Goal: Task Accomplishment & Management: Use online tool/utility

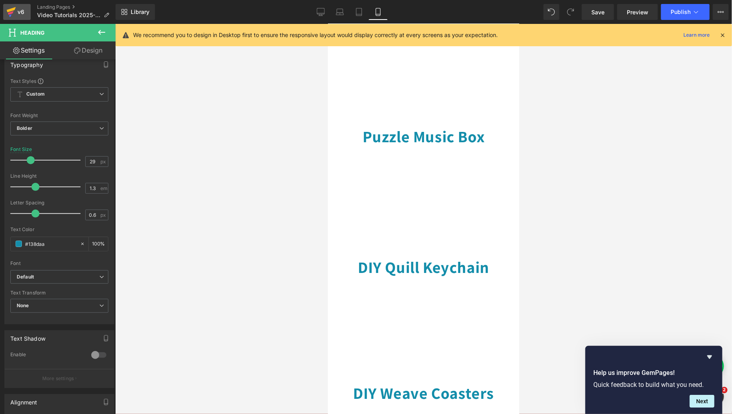
click at [17, 14] on div "v6" at bounding box center [21, 12] width 10 height 10
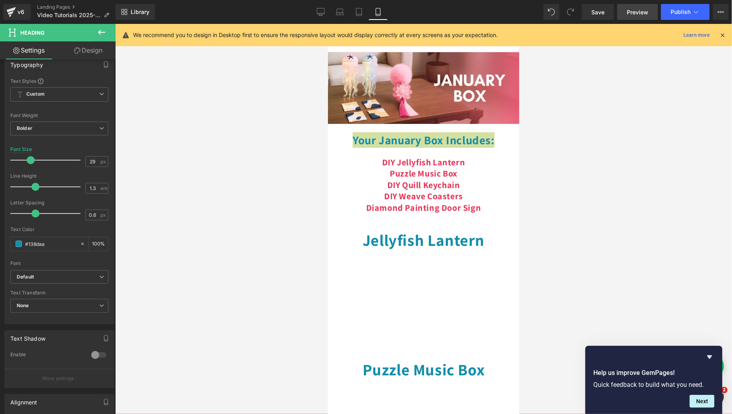
click at [632, 13] on span "Preview" at bounding box center [637, 12] width 22 height 8
click at [594, 12] on span "Save" at bounding box center [597, 12] width 13 height 8
click at [12, 12] on icon at bounding box center [11, 13] width 6 height 4
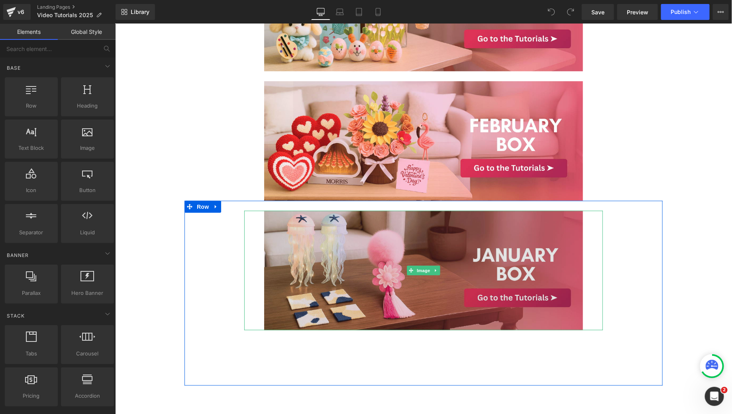
click at [390, 272] on img at bounding box center [423, 269] width 358 height 119
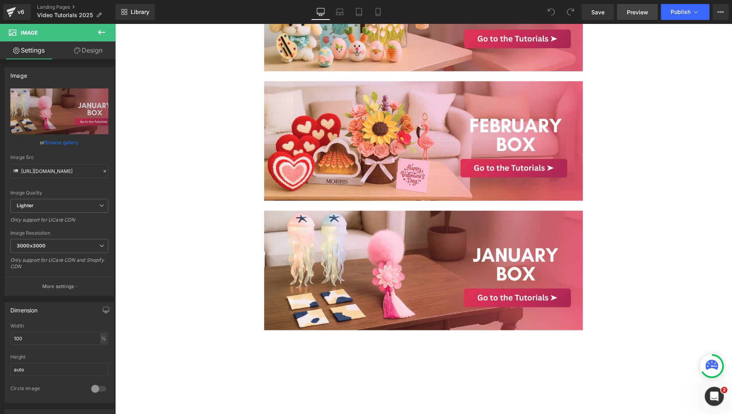
click at [625, 14] on link "Preview" at bounding box center [637, 12] width 41 height 16
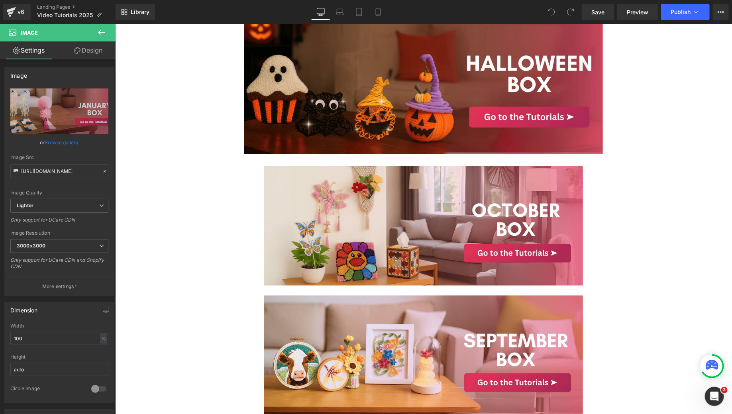
scroll to position [537, 0]
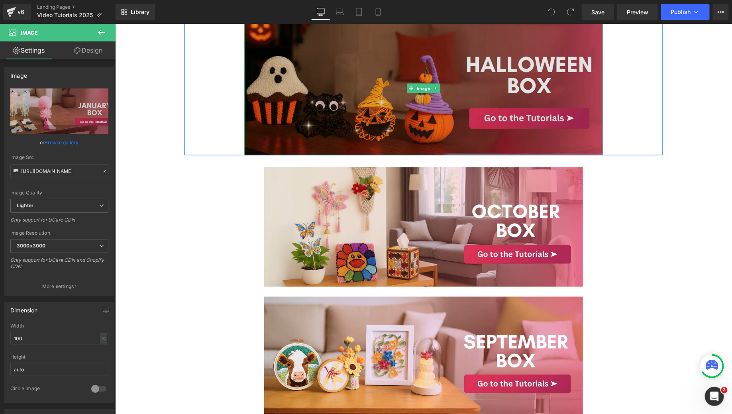
click at [370, 137] on img at bounding box center [423, 88] width 358 height 135
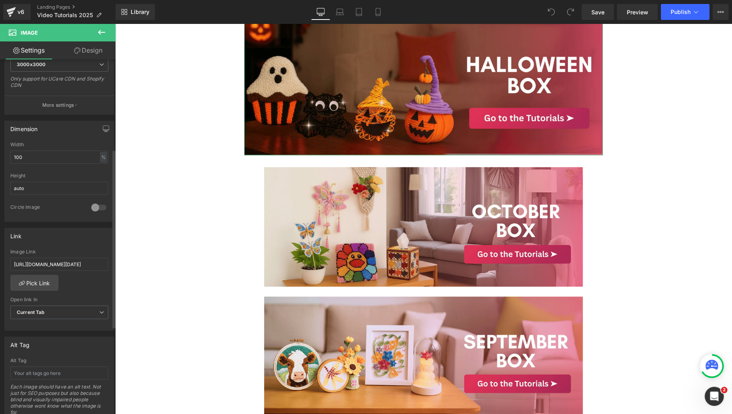
scroll to position [184, 0]
click at [91, 49] on link "Design" at bounding box center [88, 50] width 58 height 18
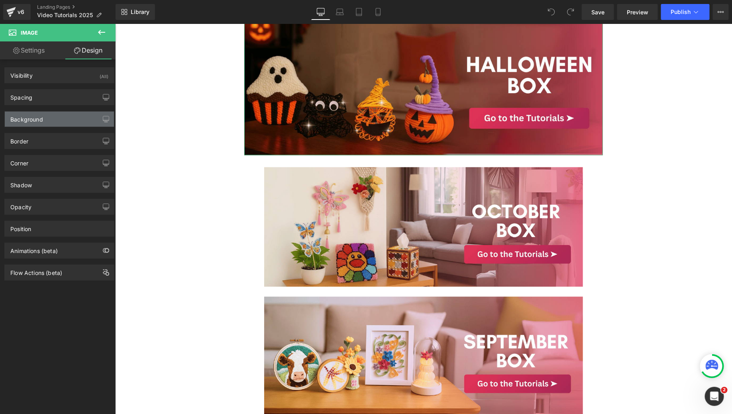
click at [49, 122] on div "Background" at bounding box center [59, 119] width 109 height 15
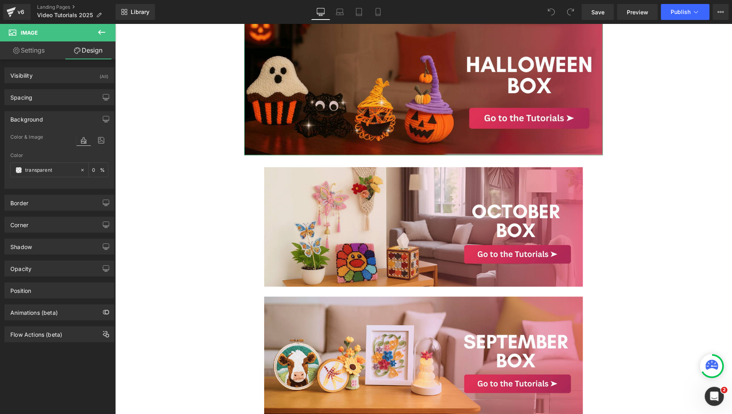
click at [49, 122] on div "Background" at bounding box center [59, 119] width 109 height 15
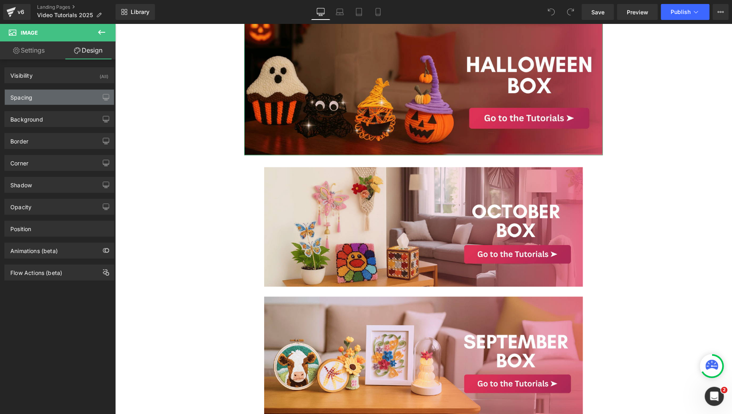
click at [49, 100] on div "Spacing" at bounding box center [59, 97] width 109 height 15
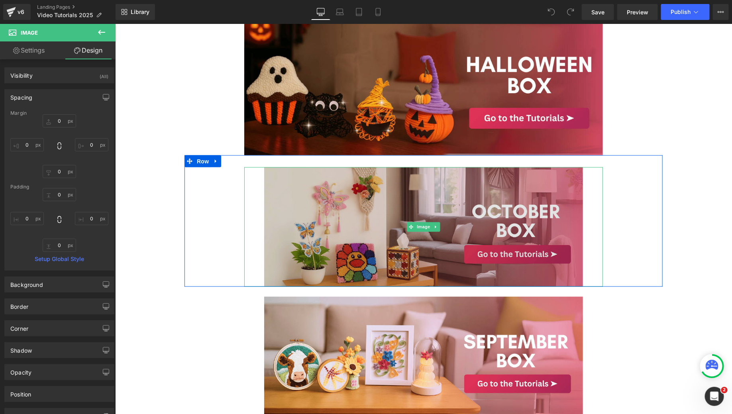
click at [252, 204] on img at bounding box center [423, 226] width 358 height 119
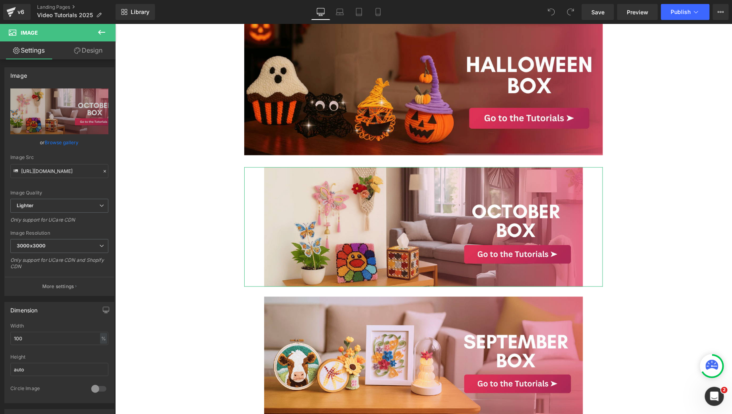
click at [99, 55] on link "Design" at bounding box center [88, 50] width 58 height 18
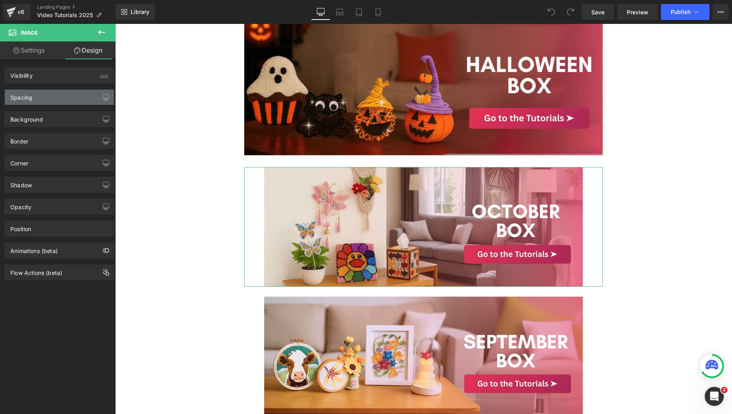
click at [57, 96] on div "Spacing" at bounding box center [59, 97] width 109 height 15
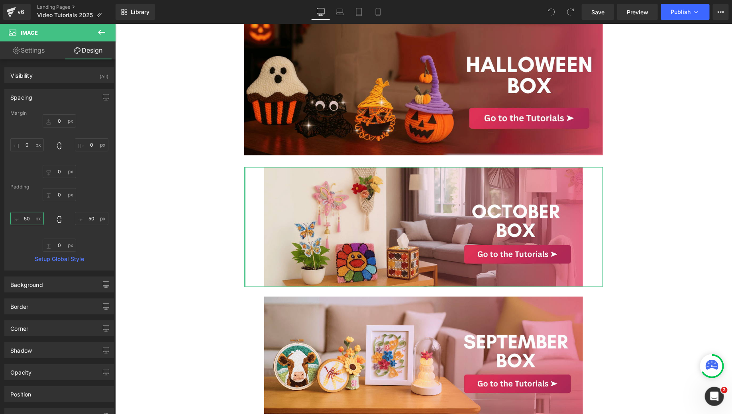
click at [29, 214] on input "50" at bounding box center [26, 218] width 33 height 13
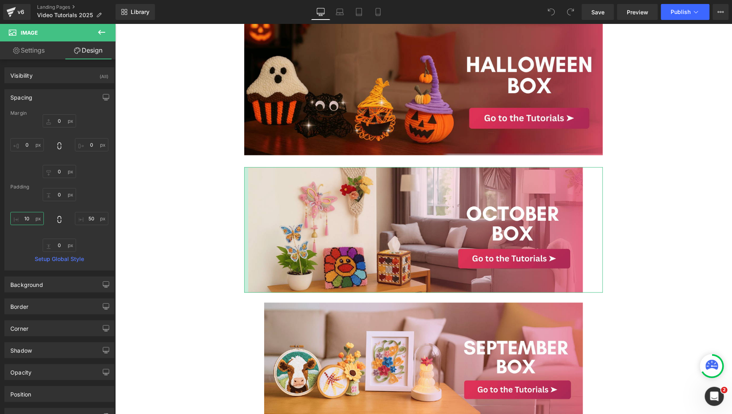
type input "1"
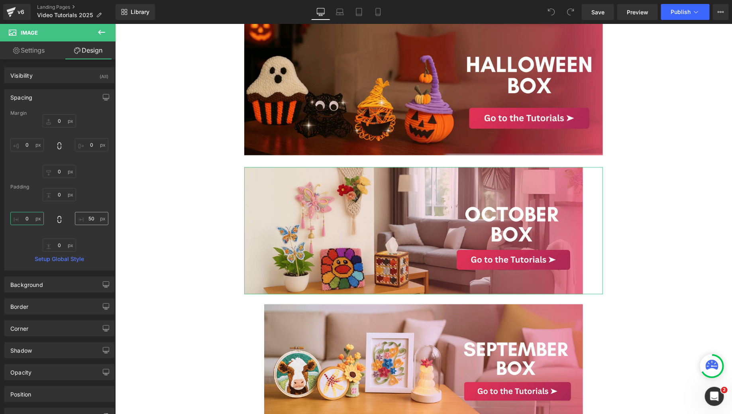
type input "0"
click at [96, 216] on input "50" at bounding box center [91, 218] width 33 height 13
type input "0"
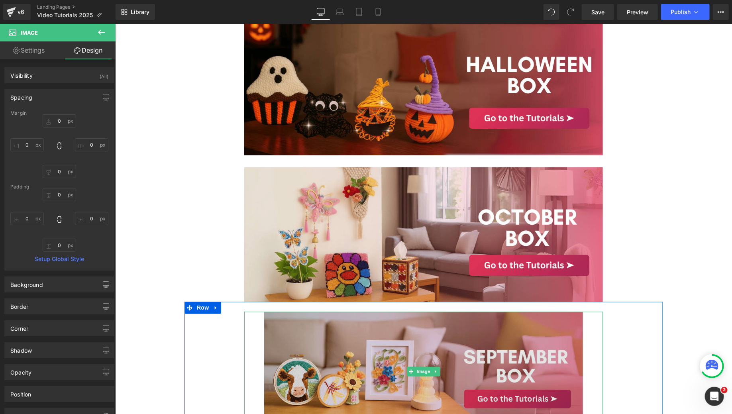
click at [289, 374] on img at bounding box center [423, 370] width 358 height 119
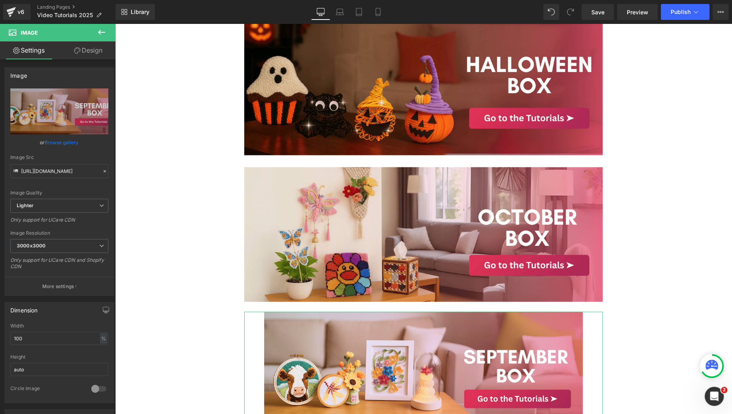
click at [95, 52] on link "Design" at bounding box center [88, 50] width 58 height 18
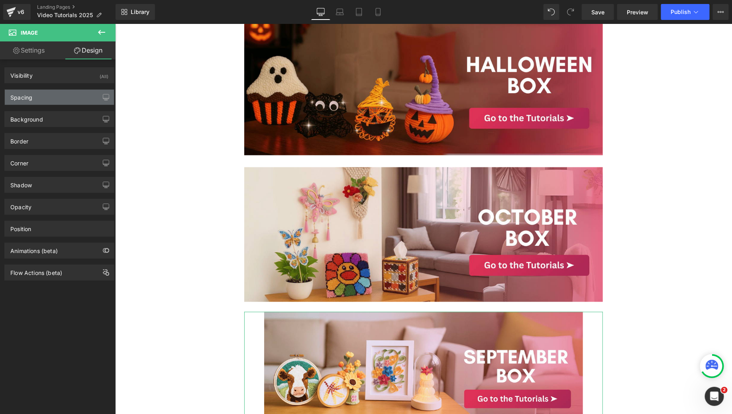
click at [70, 98] on div "Spacing" at bounding box center [59, 97] width 109 height 15
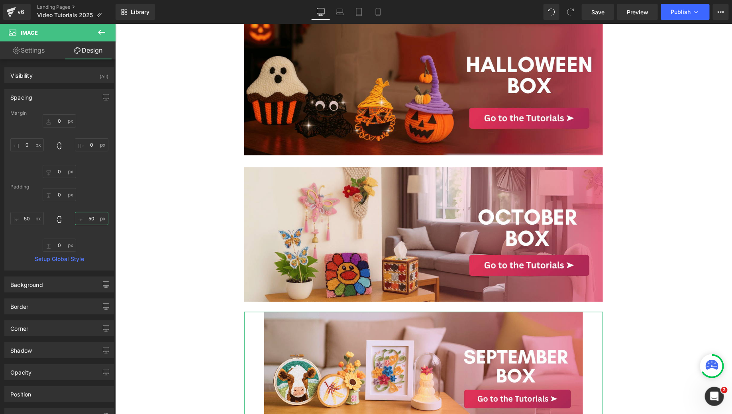
click at [84, 219] on input "50" at bounding box center [91, 218] width 33 height 13
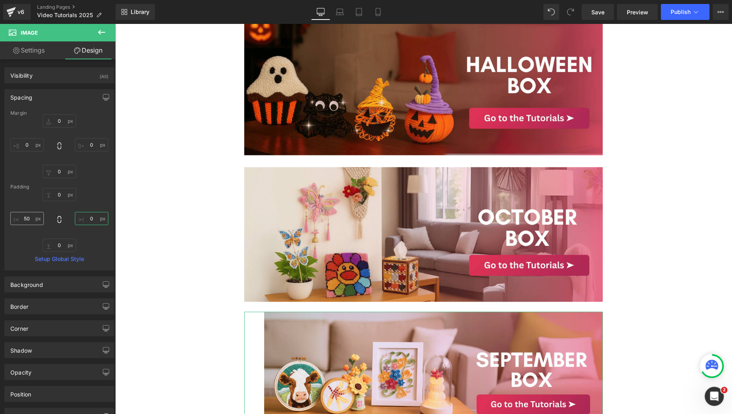
type input "0"
click at [27, 219] on input "50" at bounding box center [26, 218] width 33 height 13
type input "0"
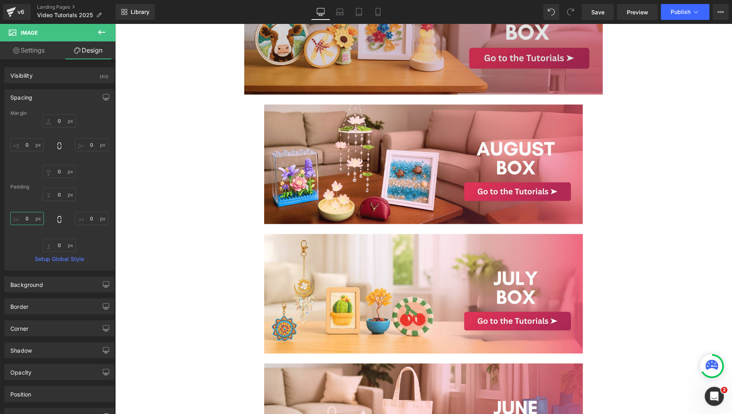
scroll to position [910, 0]
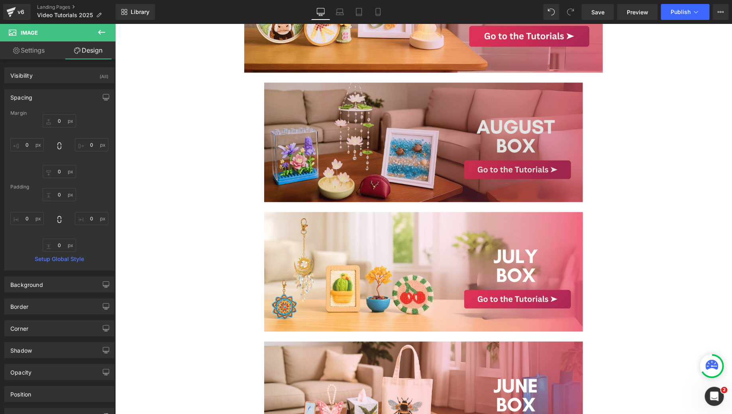
click at [318, 202] on img at bounding box center [423, 141] width 358 height 119
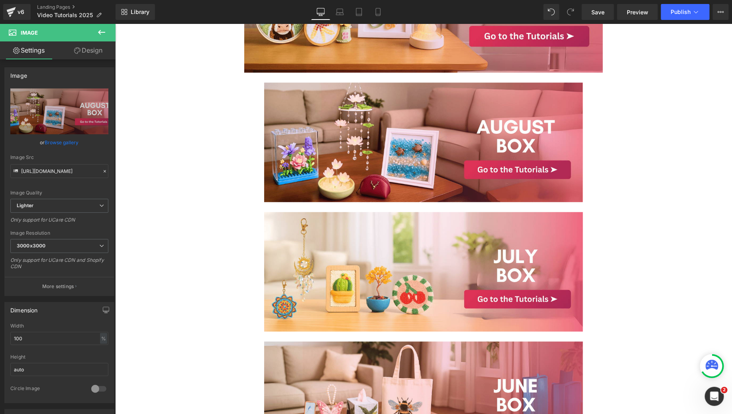
click at [101, 50] on link "Design" at bounding box center [88, 50] width 58 height 18
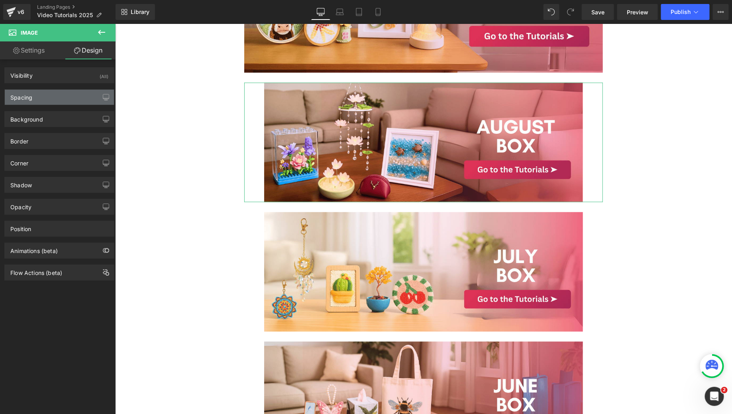
click at [61, 94] on div "Spacing" at bounding box center [59, 97] width 109 height 15
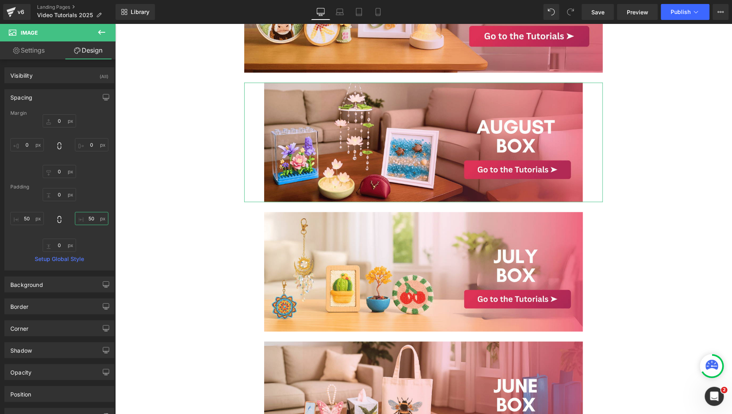
click at [94, 217] on input "50" at bounding box center [91, 218] width 33 height 13
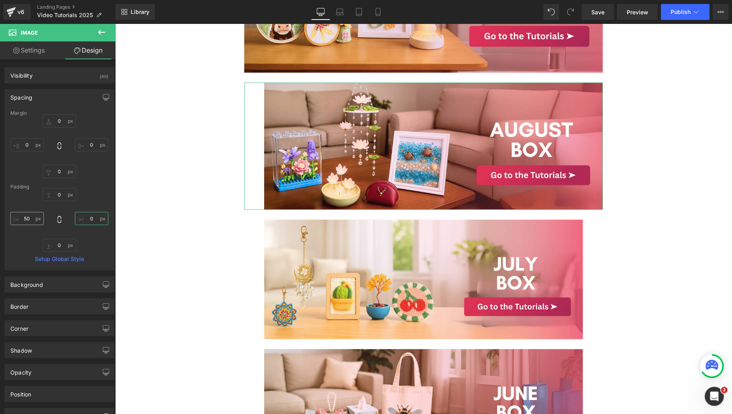
type input "0"
click at [32, 220] on input "50" at bounding box center [26, 218] width 33 height 13
type input "0"
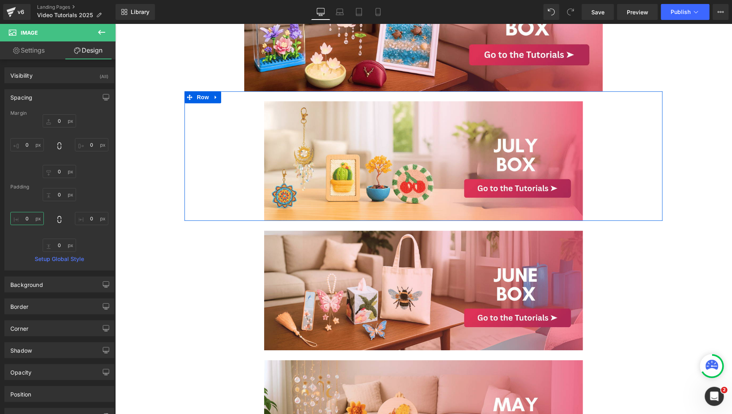
scroll to position [1058, 0]
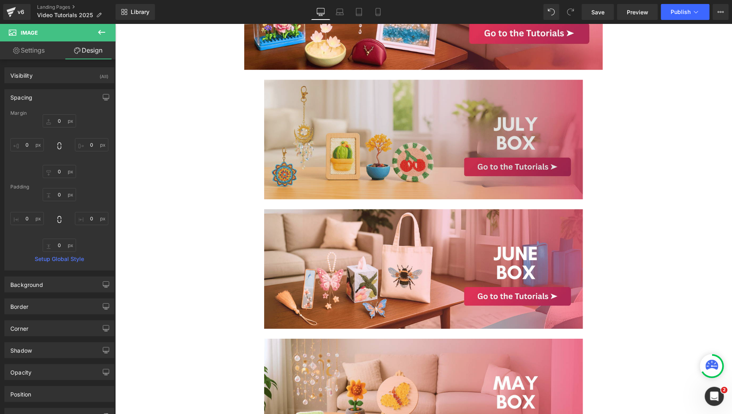
click at [304, 172] on img at bounding box center [423, 138] width 358 height 119
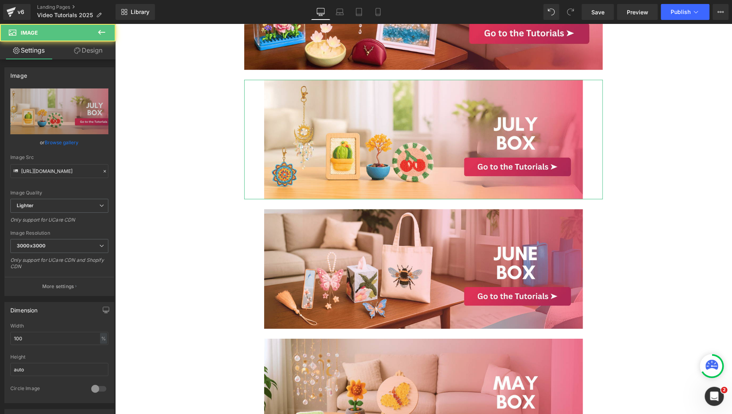
click at [76, 51] on icon at bounding box center [77, 50] width 6 height 6
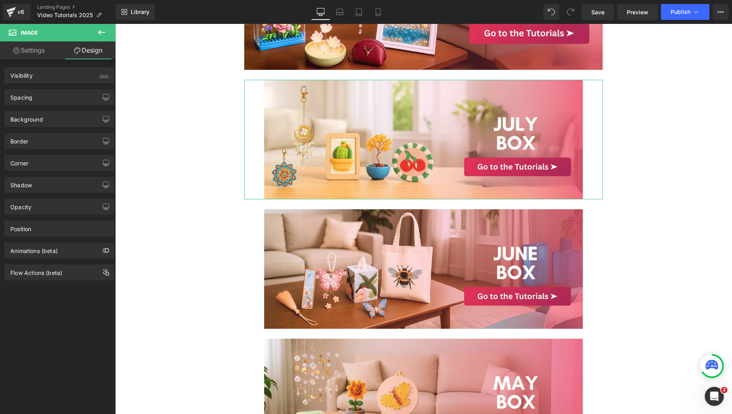
type input "transparent"
type input "0"
click at [69, 112] on div "Background" at bounding box center [59, 119] width 109 height 15
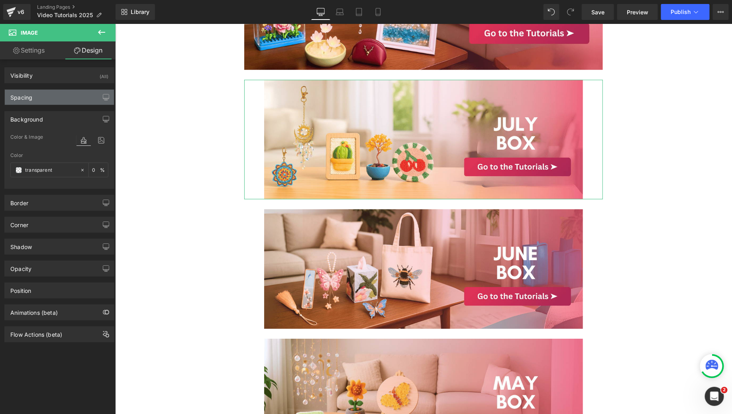
click at [70, 93] on div "Spacing" at bounding box center [59, 97] width 109 height 15
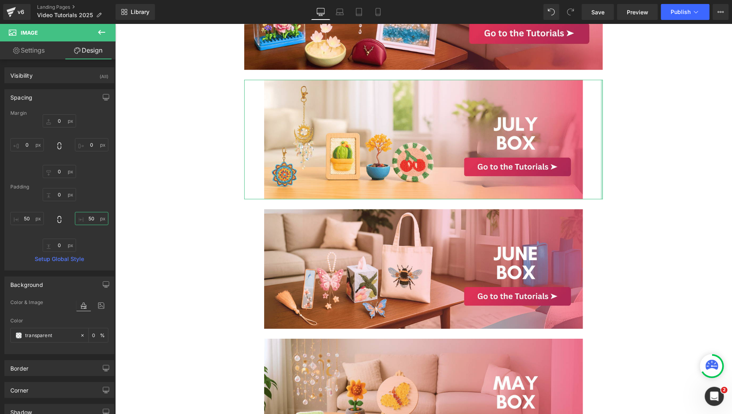
click at [88, 221] on input "50" at bounding box center [91, 218] width 33 height 13
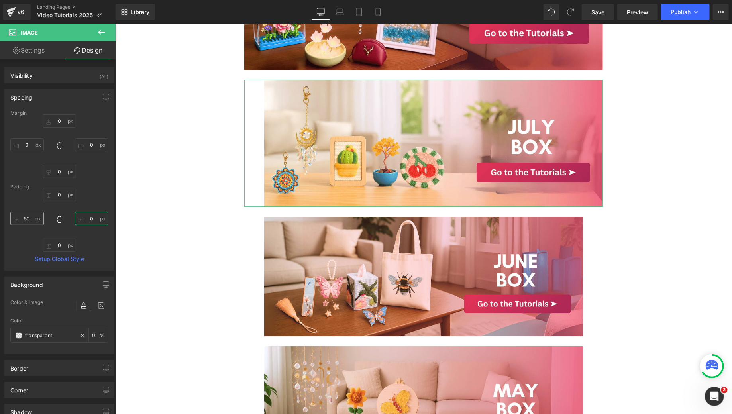
type input "0"
click at [27, 221] on input "50" at bounding box center [26, 218] width 33 height 13
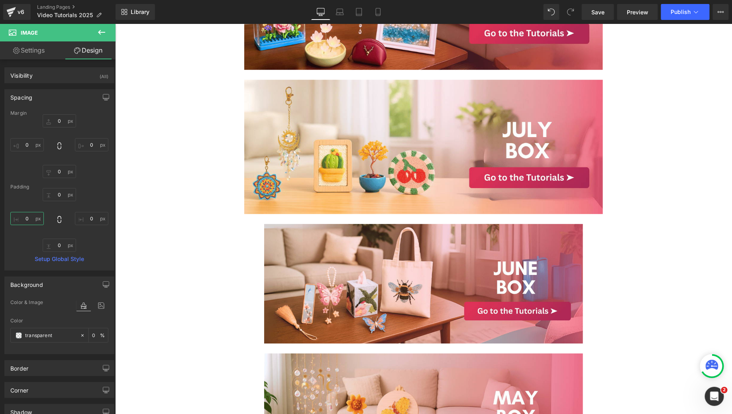
type input "0"
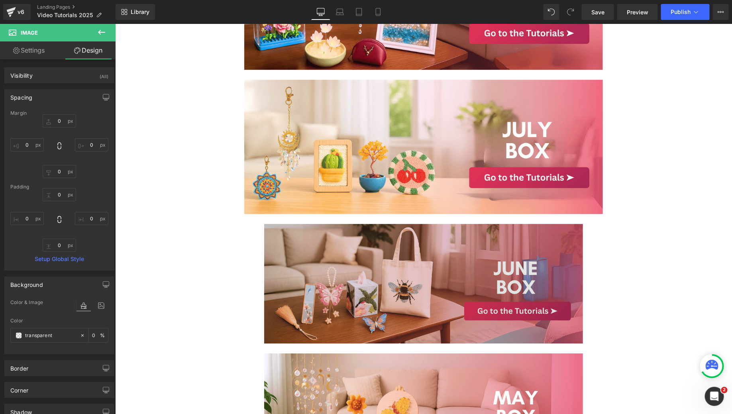
click at [316, 290] on img at bounding box center [423, 282] width 358 height 119
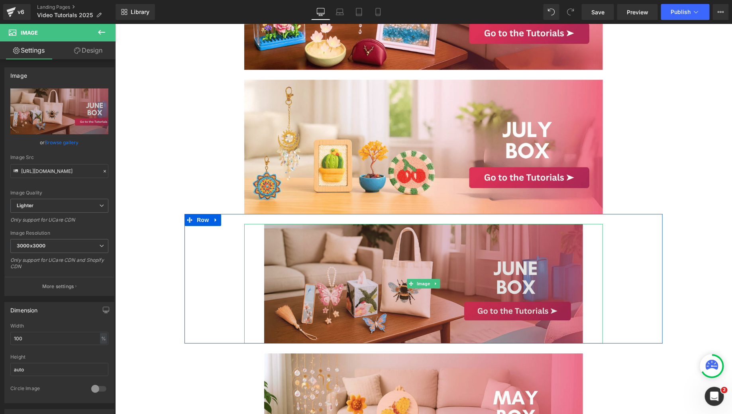
click at [329, 259] on img at bounding box center [423, 282] width 358 height 119
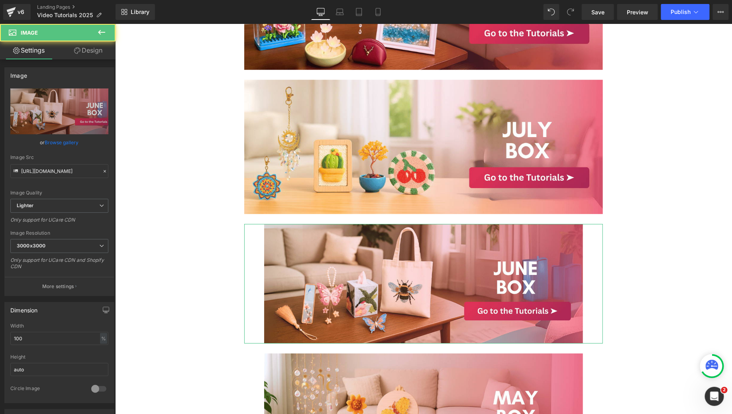
click at [92, 54] on link "Design" at bounding box center [88, 50] width 58 height 18
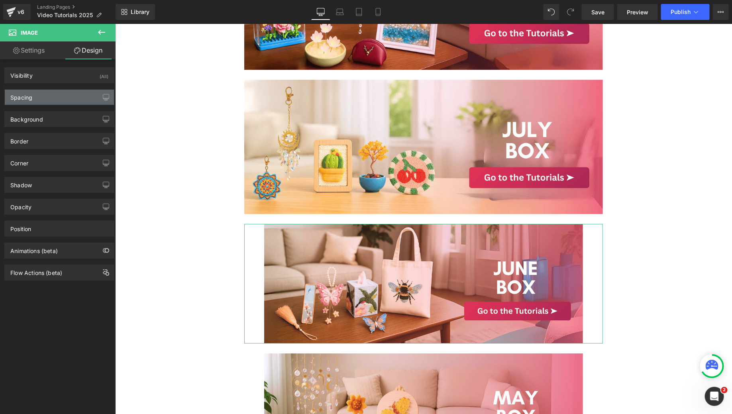
click at [52, 92] on div "Spacing" at bounding box center [59, 97] width 109 height 15
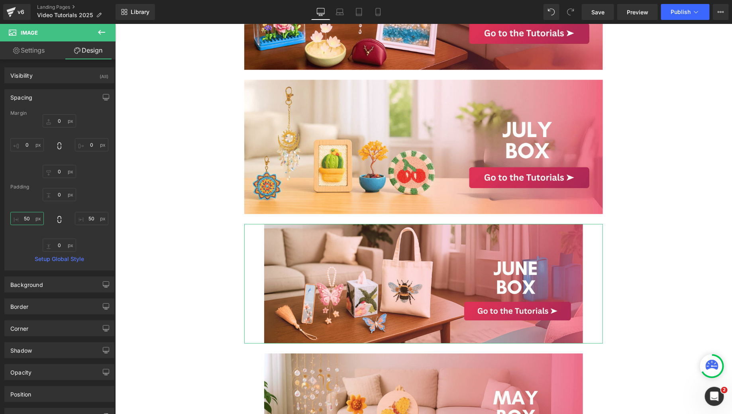
click at [32, 222] on input "50" at bounding box center [26, 218] width 33 height 13
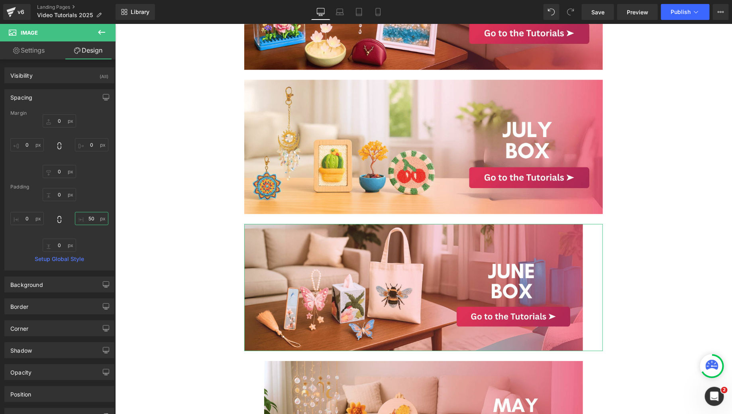
click at [91, 216] on input "50" at bounding box center [91, 218] width 33 height 13
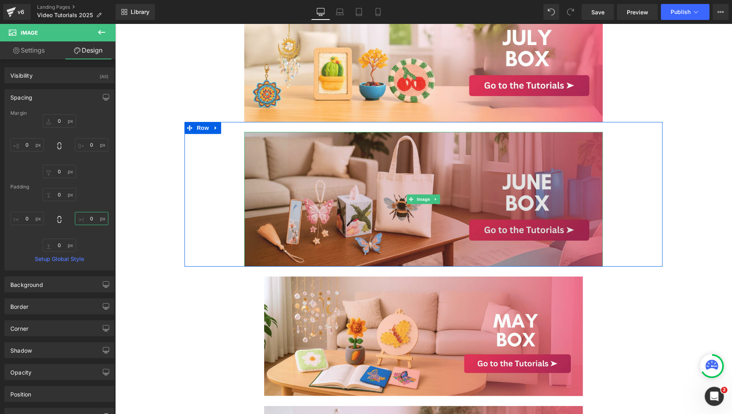
scroll to position [1163, 0]
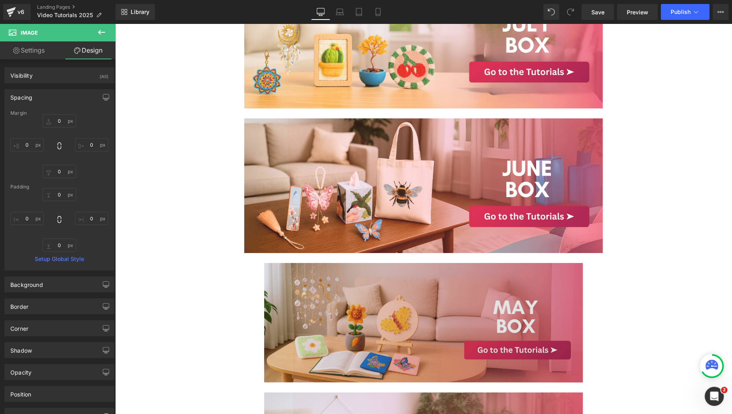
click at [277, 301] on img at bounding box center [423, 321] width 358 height 119
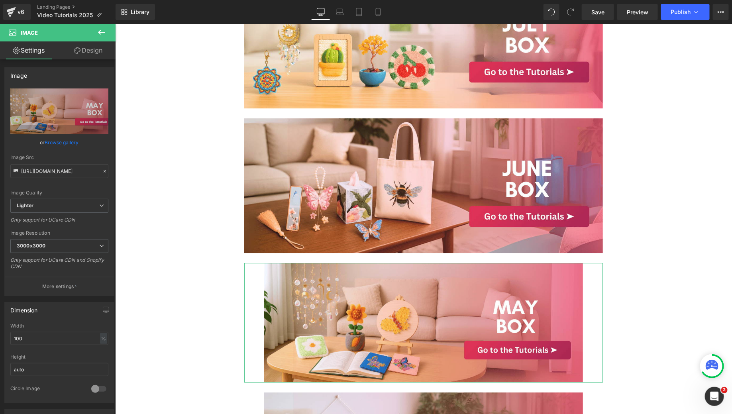
click at [89, 53] on link "Design" at bounding box center [88, 50] width 58 height 18
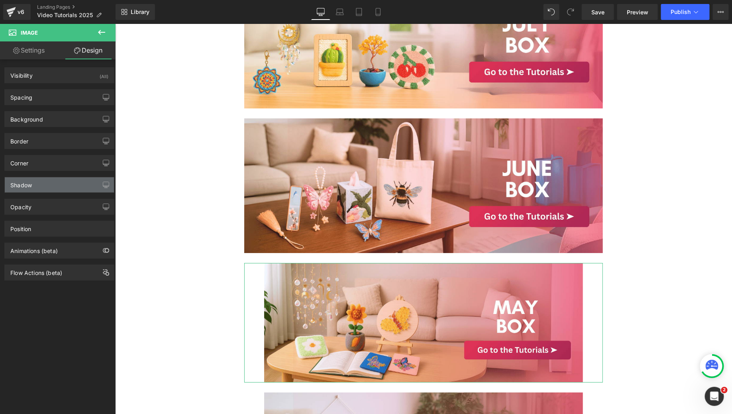
type input "0"
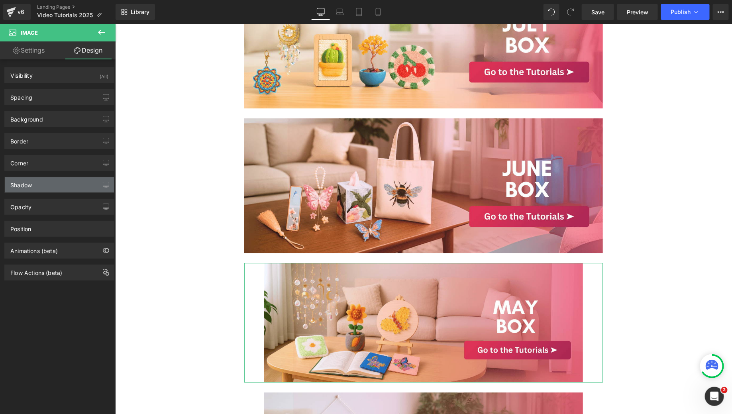
type input "50"
type input "0"
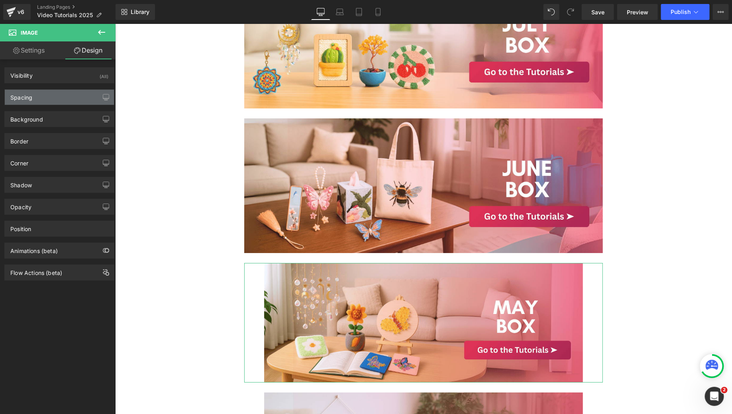
click at [38, 96] on div "Spacing" at bounding box center [59, 97] width 109 height 15
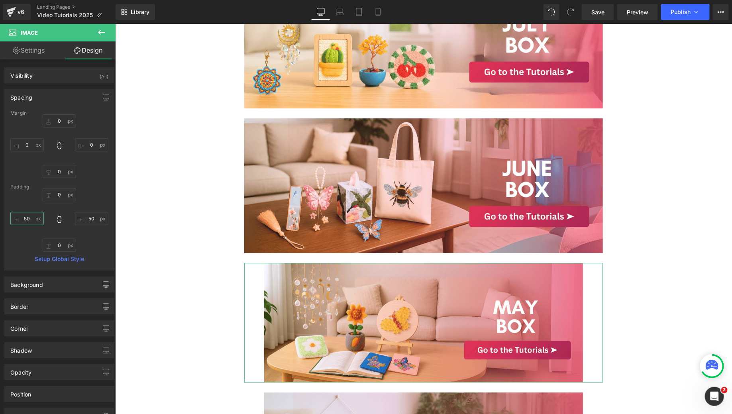
click at [25, 221] on input "50" at bounding box center [26, 218] width 33 height 13
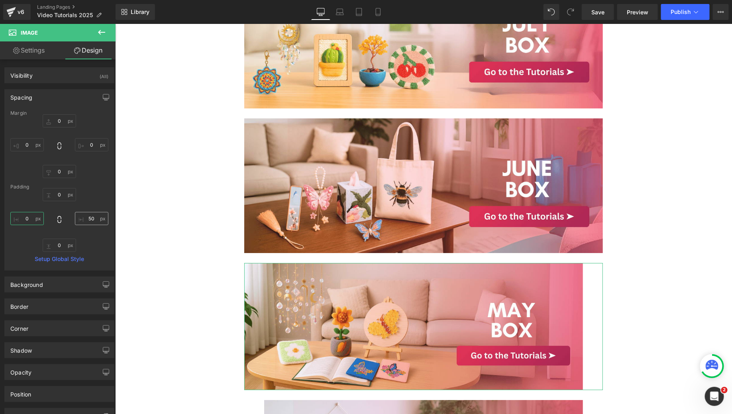
type input "0"
click at [94, 214] on input "50" at bounding box center [91, 218] width 33 height 13
type input "0"
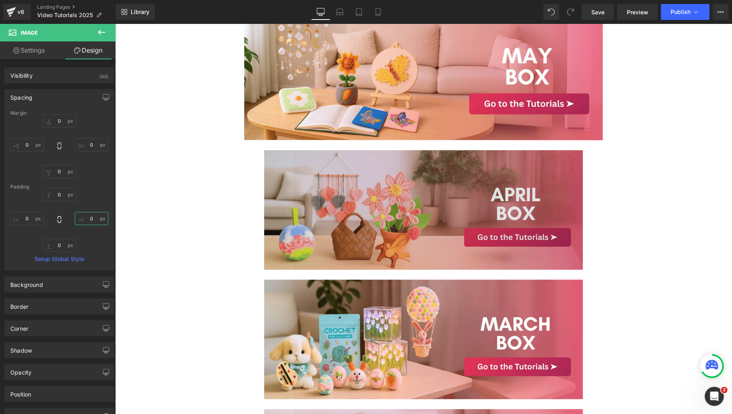
scroll to position [1427, 0]
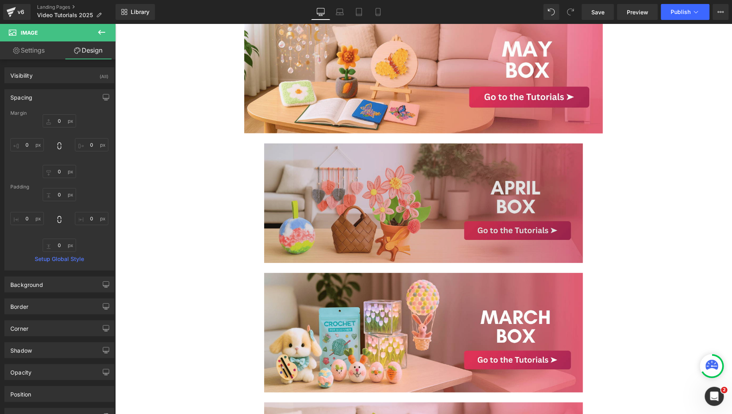
click at [284, 226] on img at bounding box center [423, 202] width 358 height 119
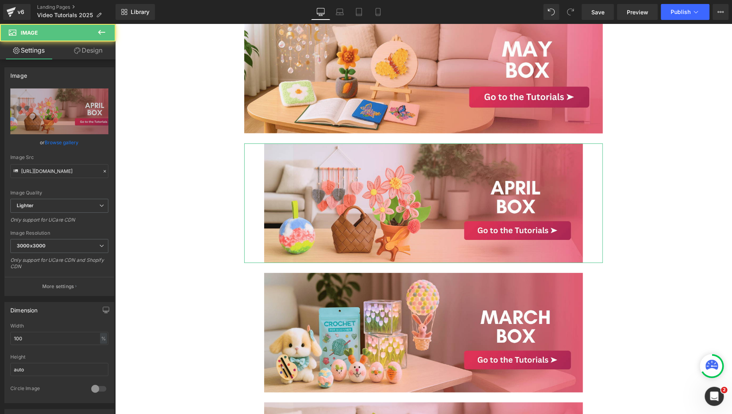
click at [87, 52] on link "Design" at bounding box center [88, 50] width 58 height 18
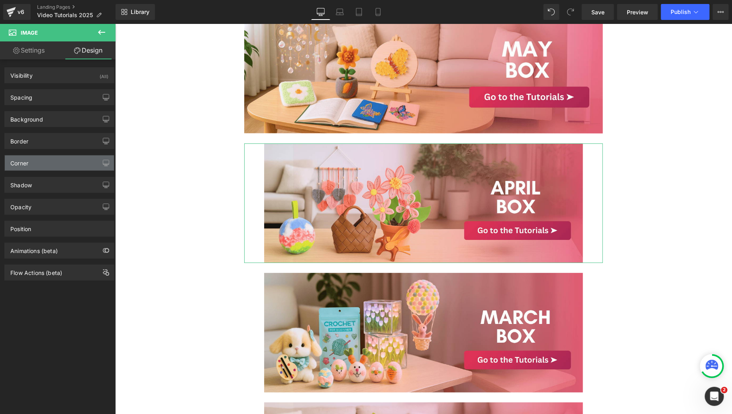
type input "0"
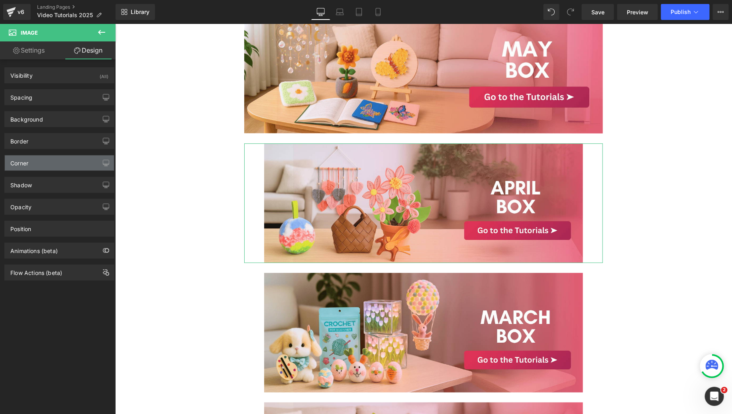
type input "50"
type input "0"
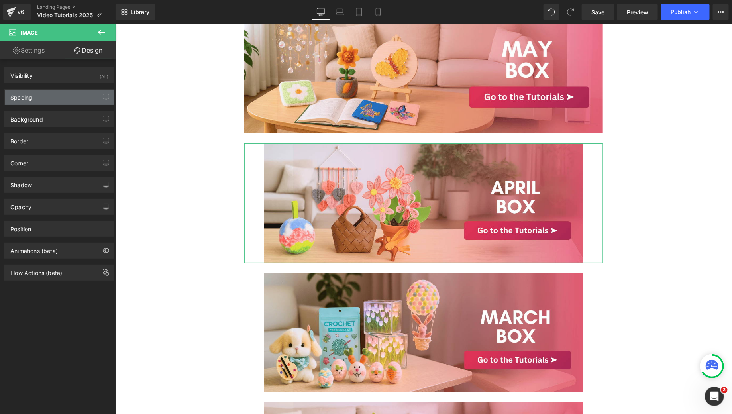
click at [55, 101] on div "Spacing" at bounding box center [59, 97] width 109 height 15
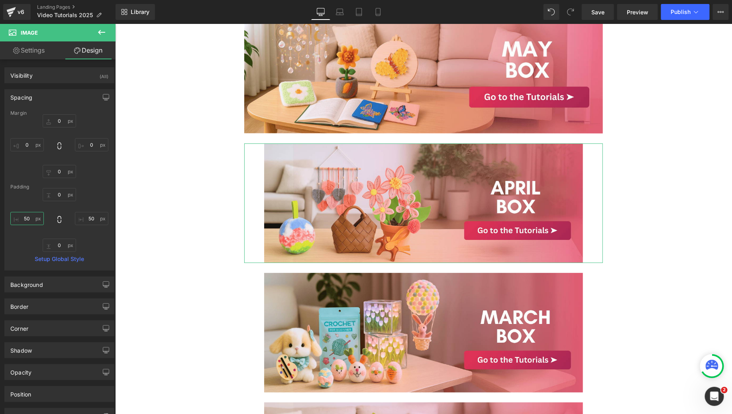
click at [33, 217] on input "50" at bounding box center [26, 218] width 33 height 13
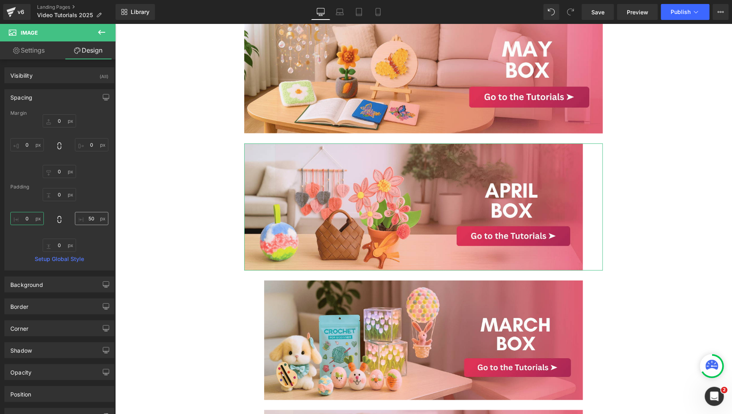
type input "0"
click at [91, 218] on input "50" at bounding box center [91, 218] width 33 height 13
type input "0"
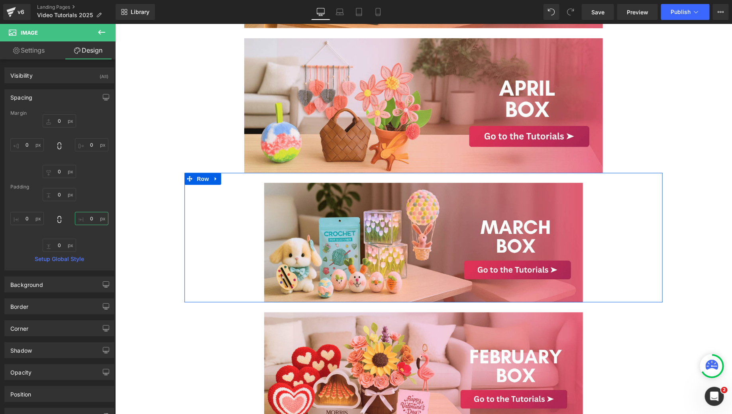
scroll to position [1558, 0]
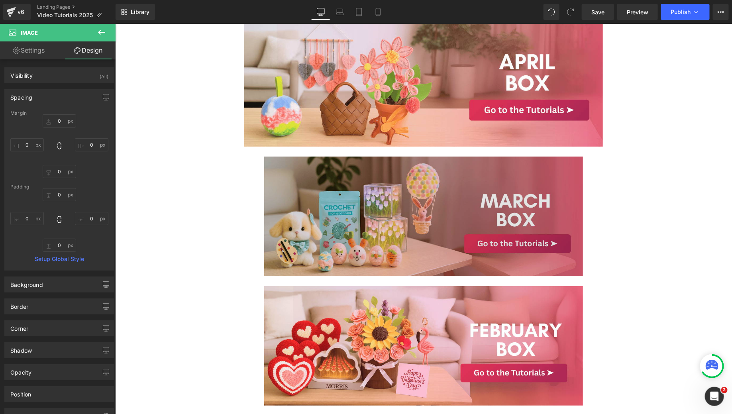
click at [303, 228] on img at bounding box center [423, 215] width 358 height 119
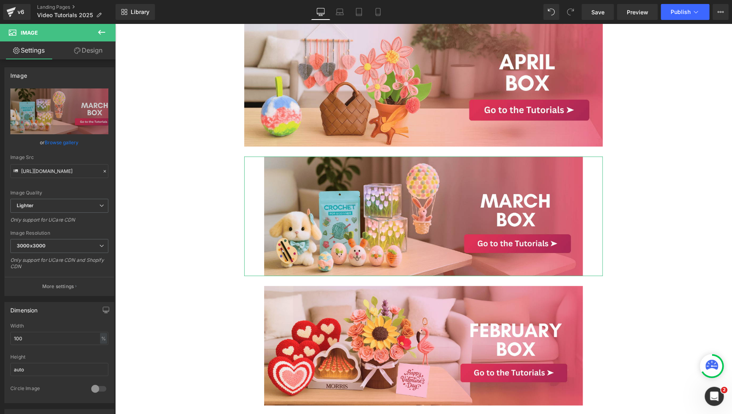
click at [94, 50] on link "Design" at bounding box center [88, 50] width 58 height 18
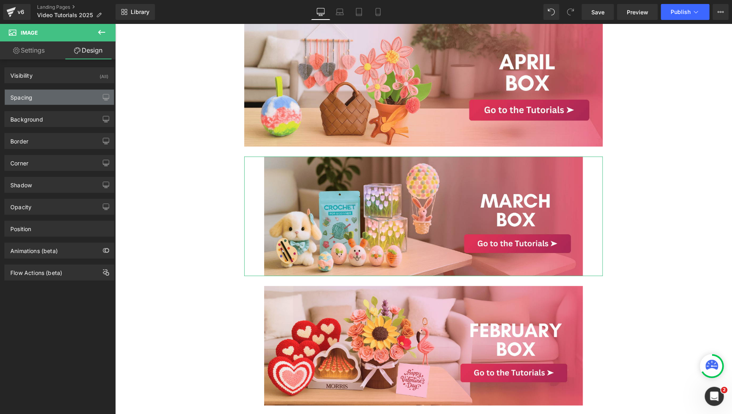
click at [52, 96] on div "Spacing" at bounding box center [59, 97] width 109 height 15
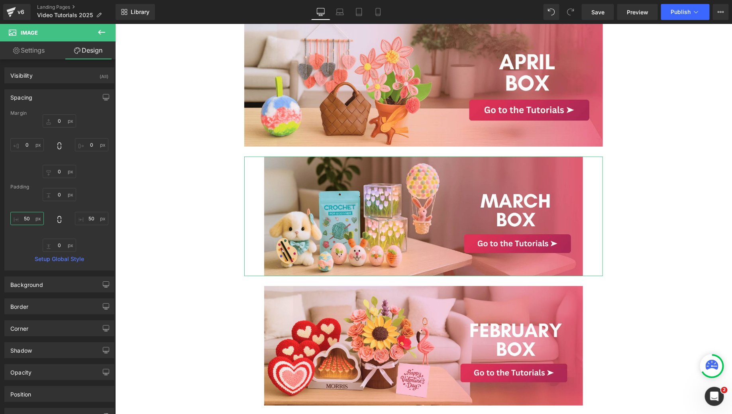
click at [31, 221] on input "50" at bounding box center [26, 218] width 33 height 13
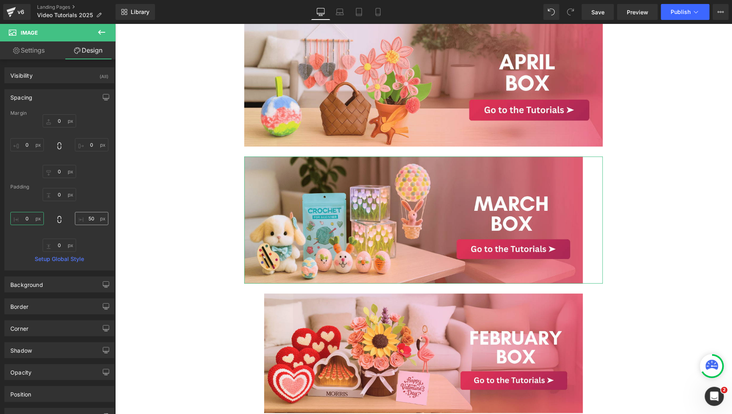
type input "0"
click at [88, 216] on input "50" at bounding box center [91, 218] width 33 height 13
type input "0"
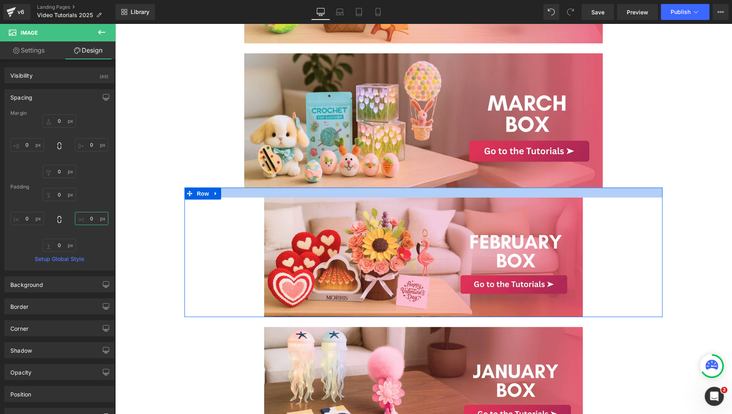
scroll to position [1688, 0]
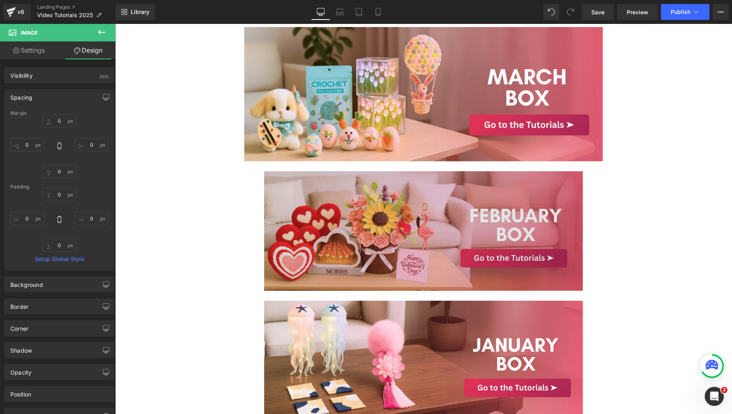
click at [273, 230] on img at bounding box center [423, 230] width 358 height 119
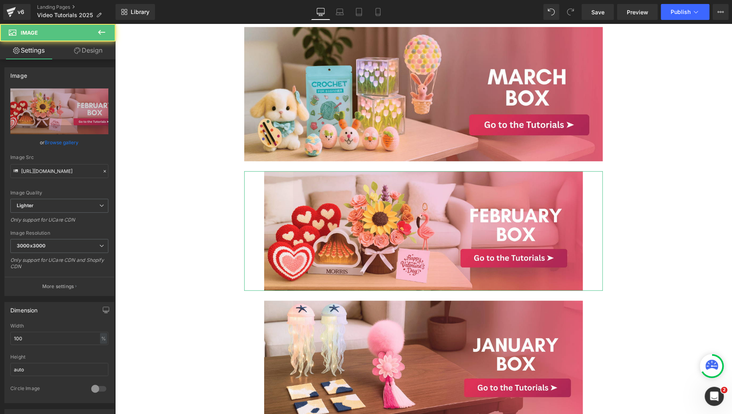
click at [86, 58] on link "Design" at bounding box center [88, 50] width 58 height 18
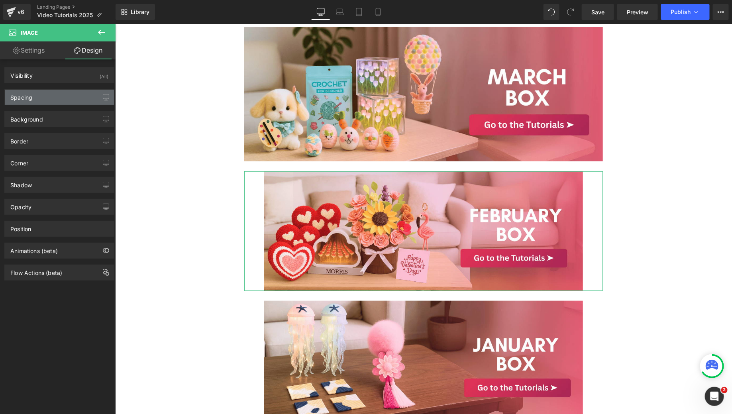
click at [46, 98] on div "Spacing" at bounding box center [59, 97] width 109 height 15
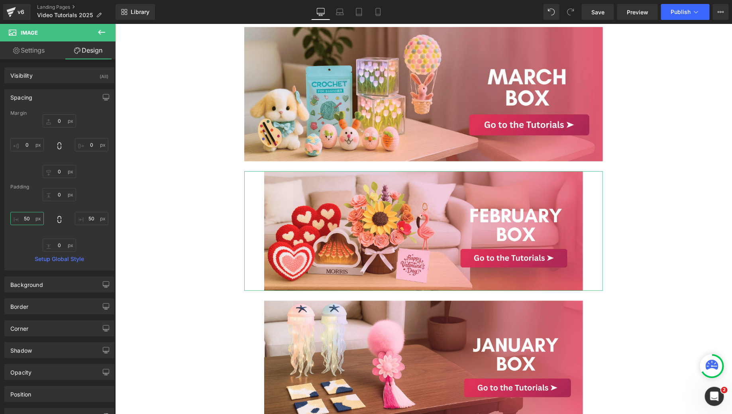
click at [30, 221] on input "50" at bounding box center [26, 218] width 33 height 13
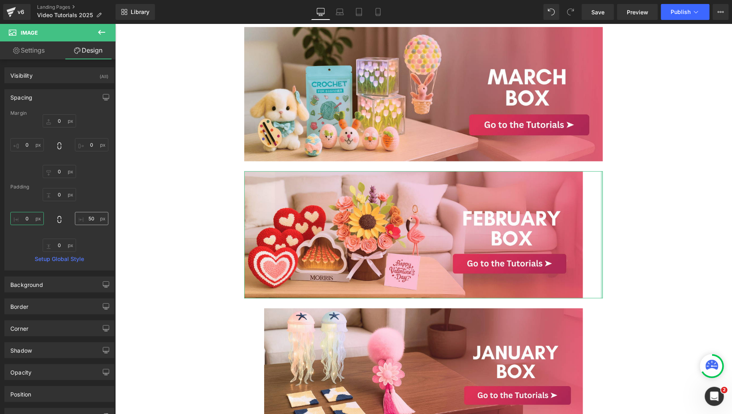
type input "0"
click at [93, 219] on input "50" at bounding box center [91, 218] width 33 height 13
type input "0"
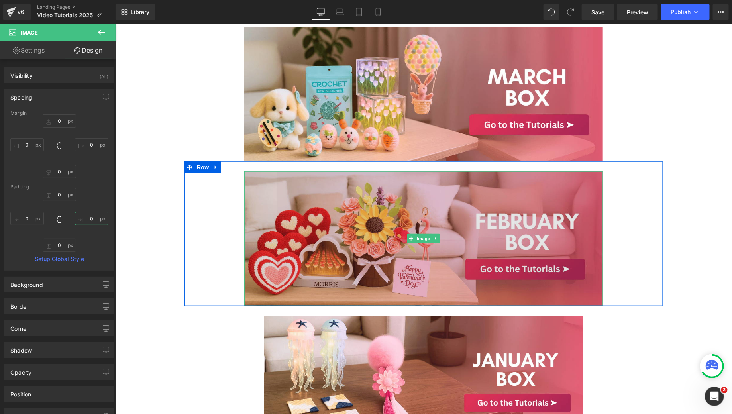
scroll to position [1795, 0]
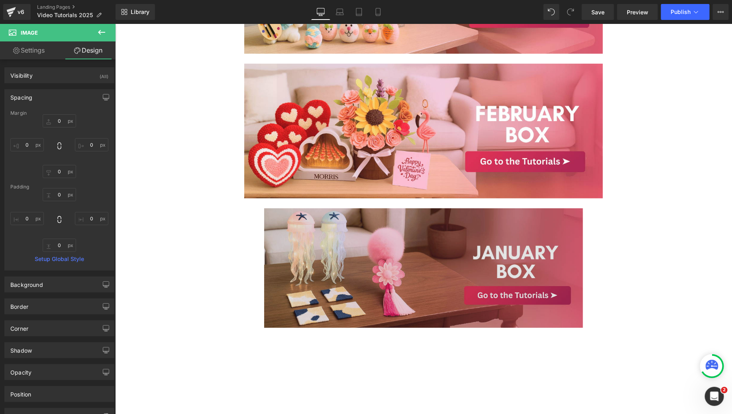
click at [278, 273] on img at bounding box center [423, 267] width 358 height 119
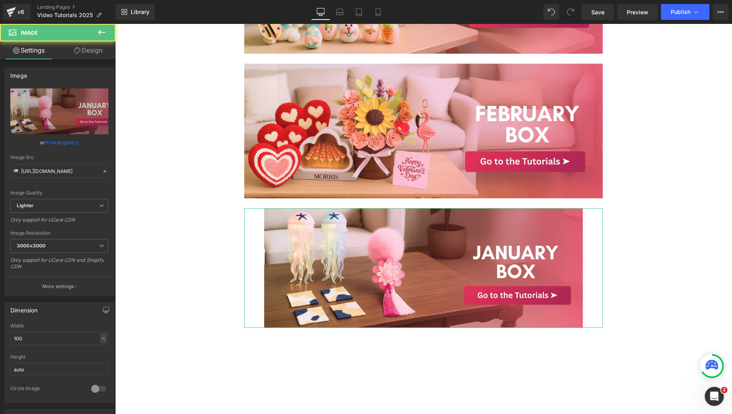
click at [94, 52] on link "Design" at bounding box center [88, 50] width 58 height 18
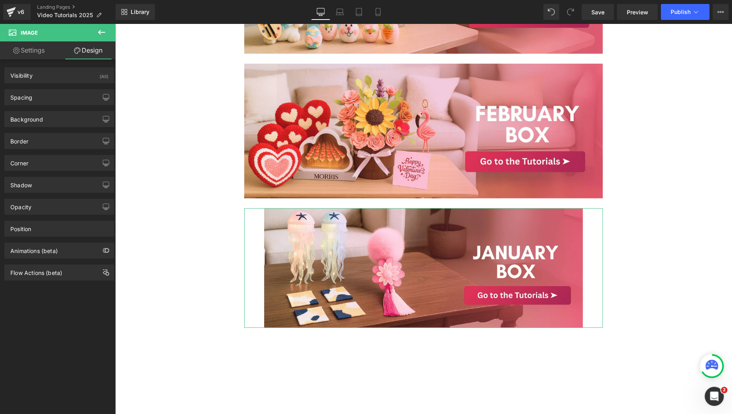
type input "0"
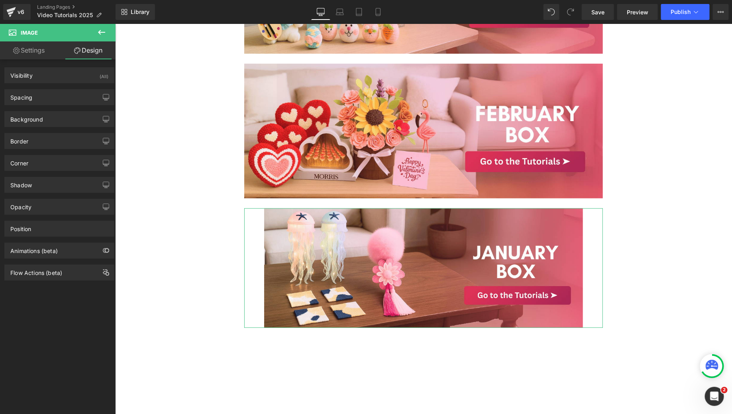
type input "50"
type input "0"
click at [39, 98] on div "Spacing" at bounding box center [59, 97] width 109 height 15
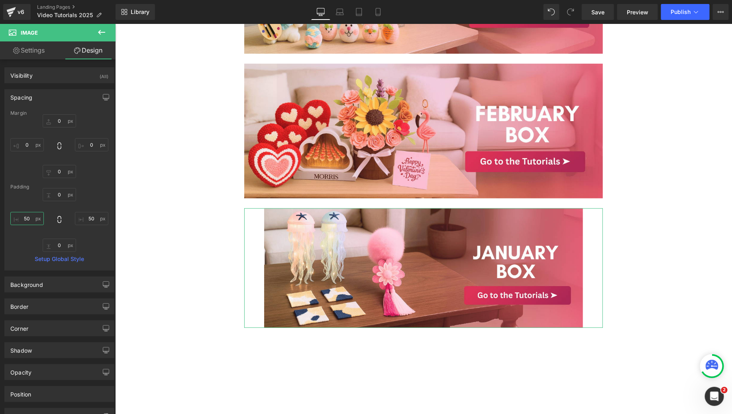
click at [33, 224] on input "50" at bounding box center [26, 218] width 33 height 13
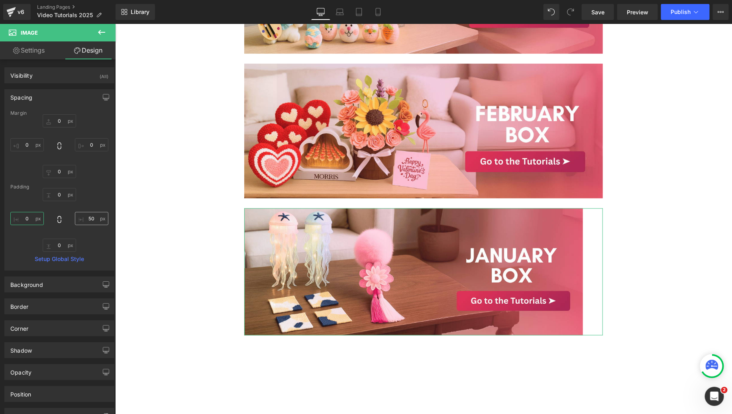
type input "0"
click at [98, 219] on input "50" at bounding box center [91, 218] width 33 height 13
type input "0"
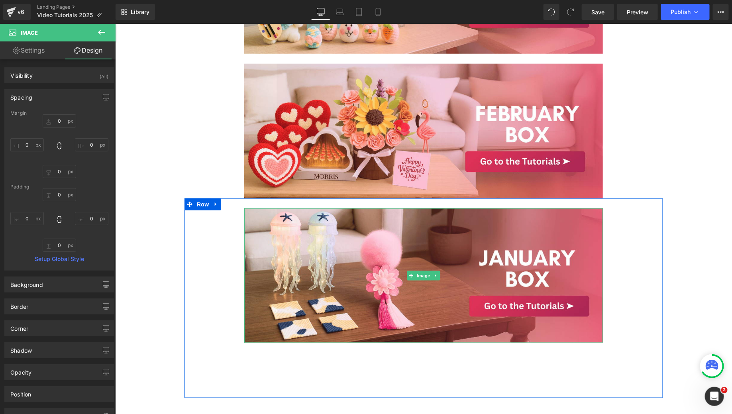
click at [634, 176] on div "Image Row" at bounding box center [423, 125] width 478 height 145
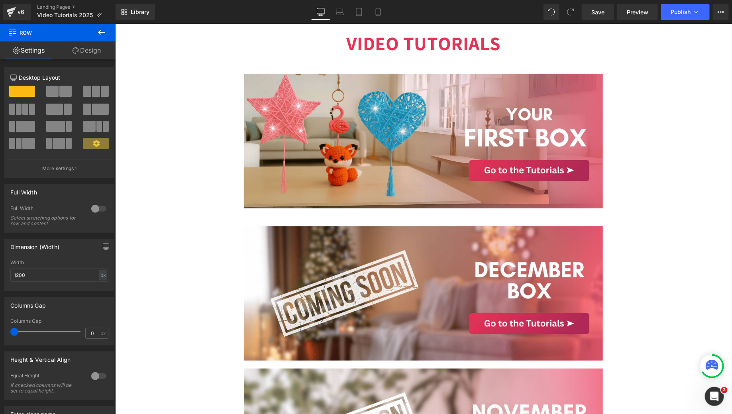
scroll to position [0, 0]
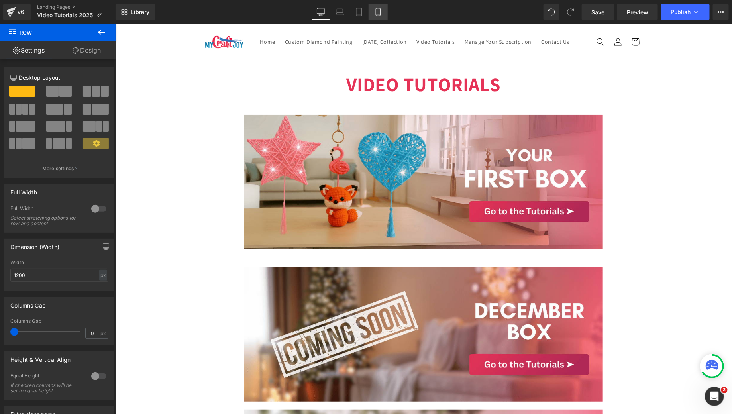
click at [374, 11] on icon at bounding box center [378, 12] width 8 height 8
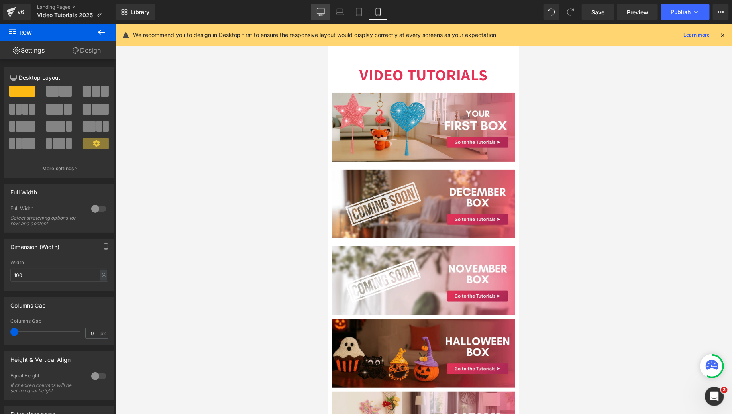
click at [319, 10] on icon at bounding box center [321, 12] width 8 height 8
type input "1200"
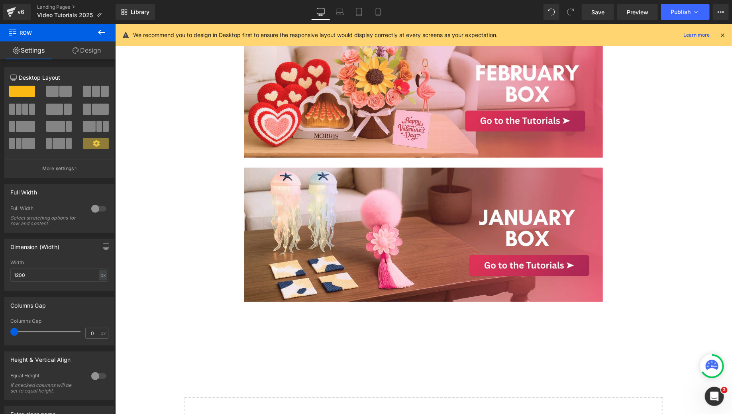
scroll to position [1831, 0]
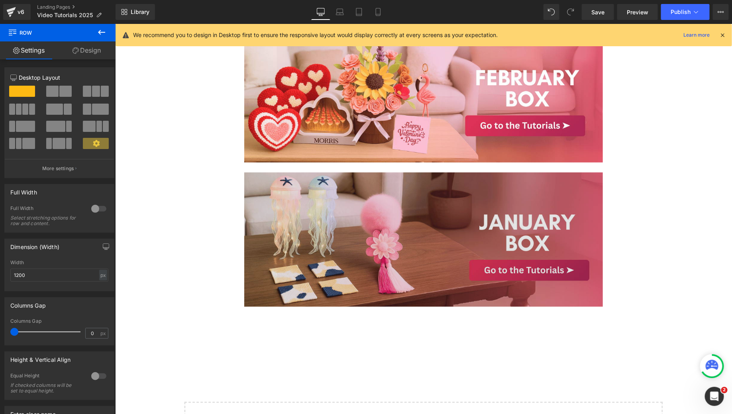
click at [384, 192] on img at bounding box center [423, 239] width 358 height 135
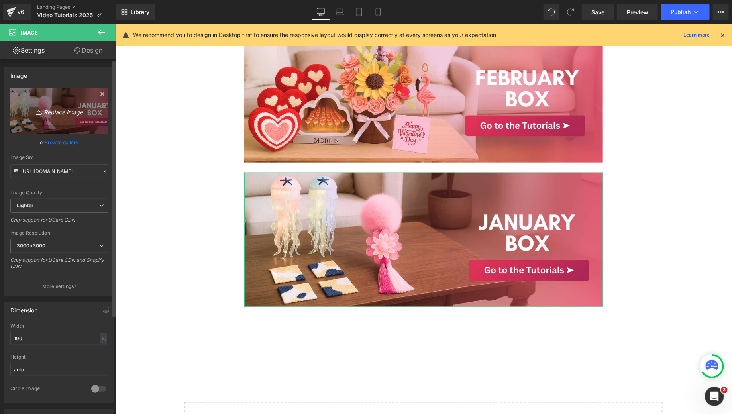
click at [51, 108] on icon "Replace Image" at bounding box center [59, 111] width 64 height 10
type input "C:\fakepath\MCJ (52).png"
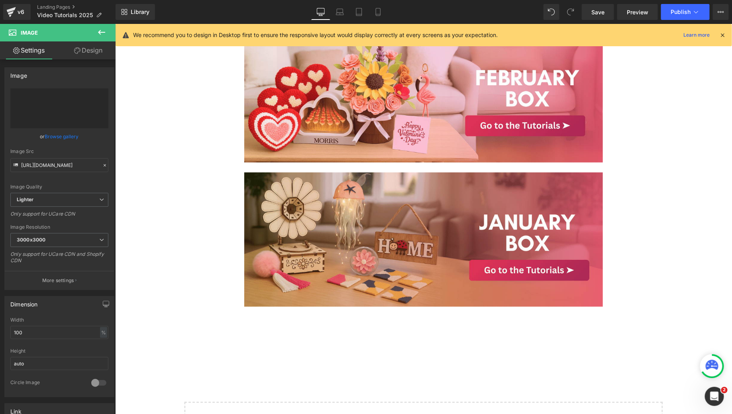
type input "https://ucarecdn.com/665b7612-700d-4dfa-8486-41e5cd5ab526/-/format/auto/-/previ…"
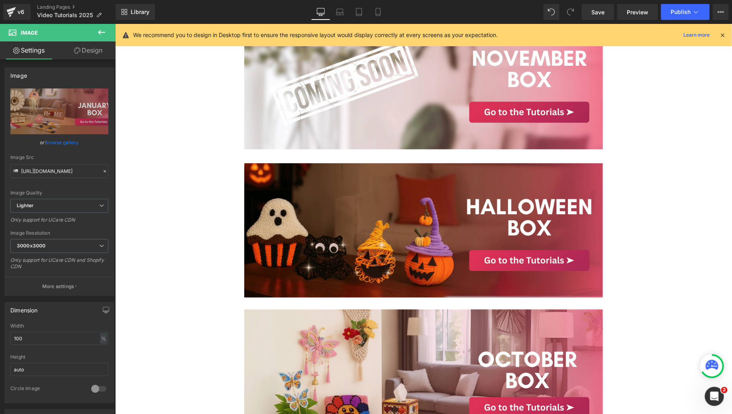
scroll to position [0, 0]
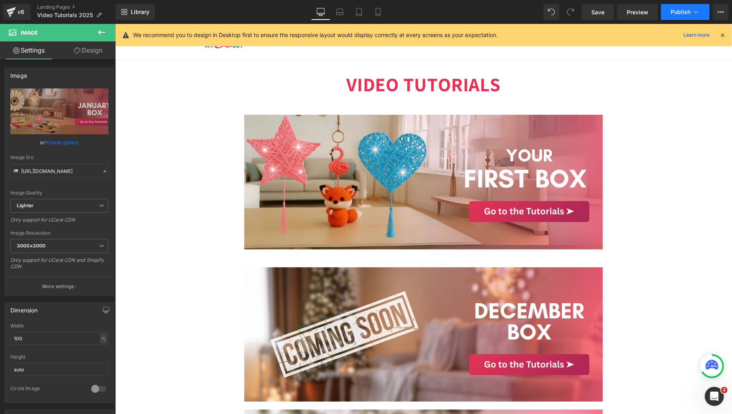
click at [679, 14] on span "Publish" at bounding box center [680, 12] width 20 height 6
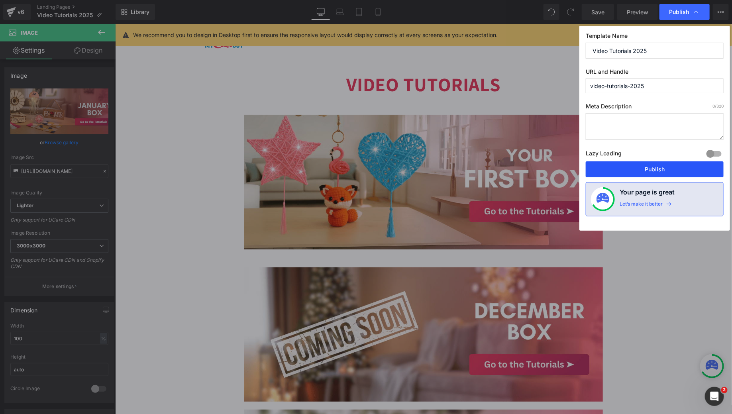
click at [636, 160] on div "Template Name Video Tutorials 2025 URL and Handle video-tutorials-2025 Meta Des…" at bounding box center [654, 128] width 151 height 205
click at [636, 166] on button "Publish" at bounding box center [654, 169] width 138 height 16
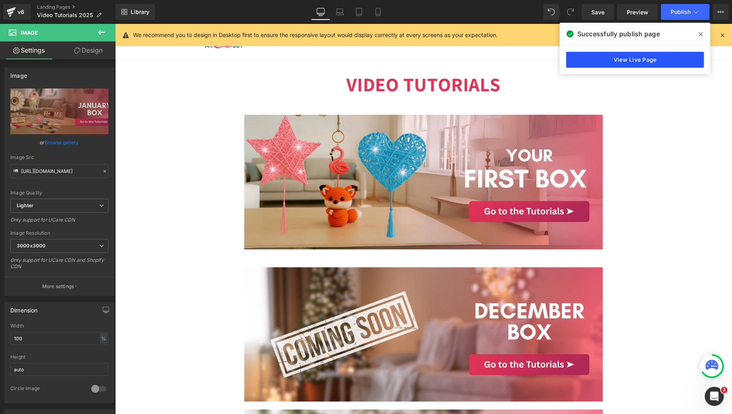
click at [652, 62] on link "View Live Page" at bounding box center [635, 60] width 138 height 16
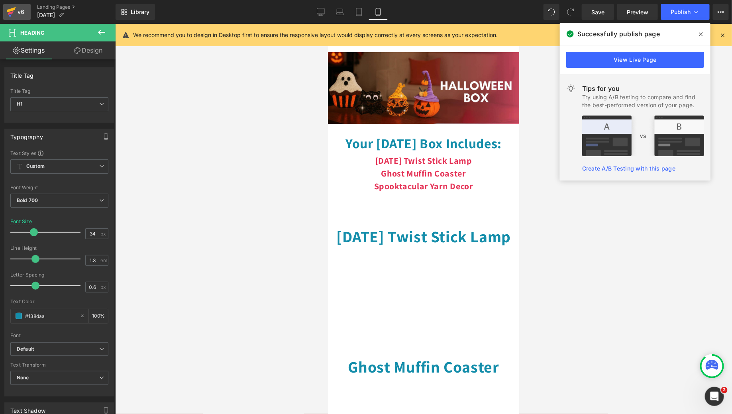
click at [27, 10] on link "v6" at bounding box center [16, 12] width 27 height 16
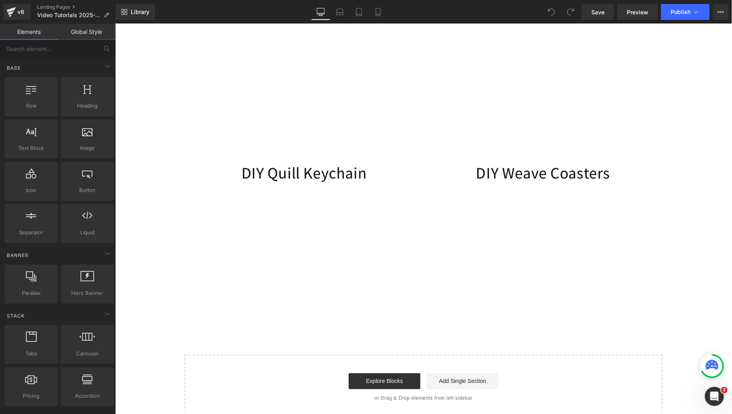
scroll to position [581, 0]
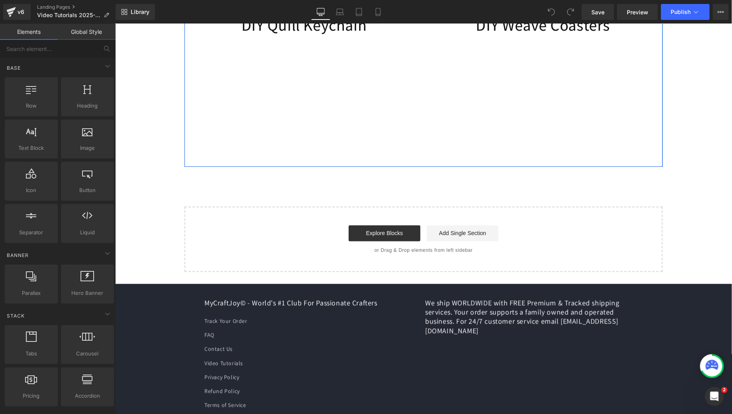
click at [417, 162] on div "DIY Quill Keychain Heading Youtube" at bounding box center [303, 88] width 239 height 149
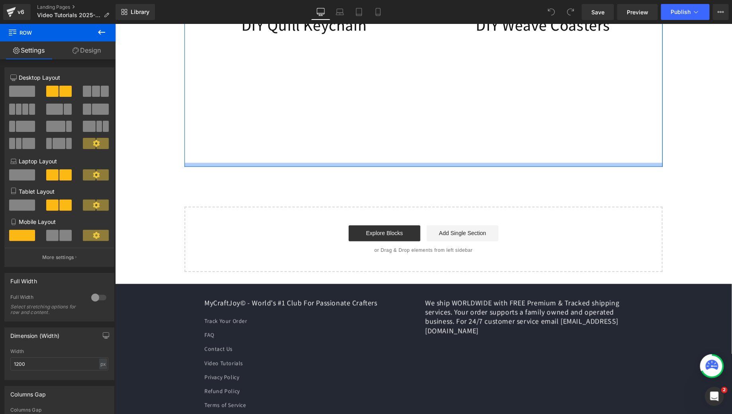
drag, startPoint x: 138, startPoint y: 115, endPoint x: 341, endPoint y: 174, distance: 211.8
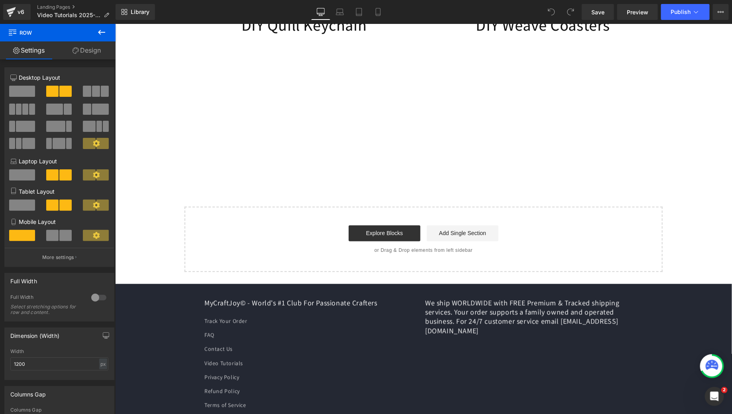
click at [97, 35] on icon at bounding box center [102, 32] width 10 height 10
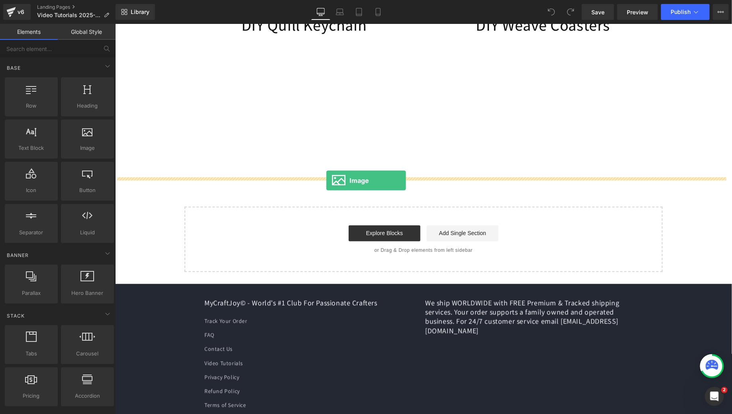
drag, startPoint x: 191, startPoint y: 164, endPoint x: 325, endPoint y: 180, distance: 135.1
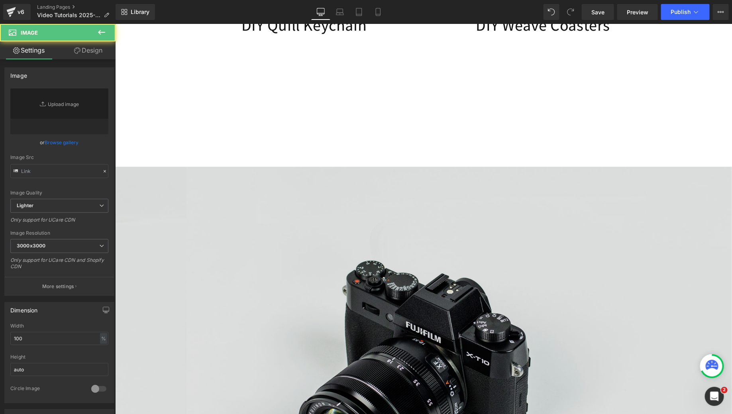
type input "//d1um8515vdn9kb.cloudfront.net/images/parallax.jpg"
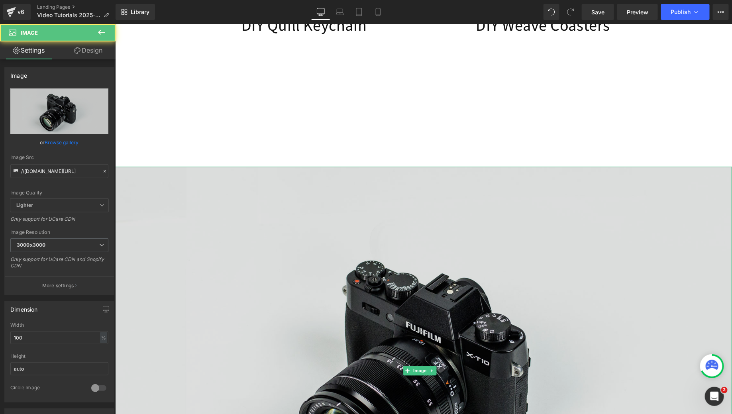
click at [408, 206] on img at bounding box center [423, 370] width 616 height 409
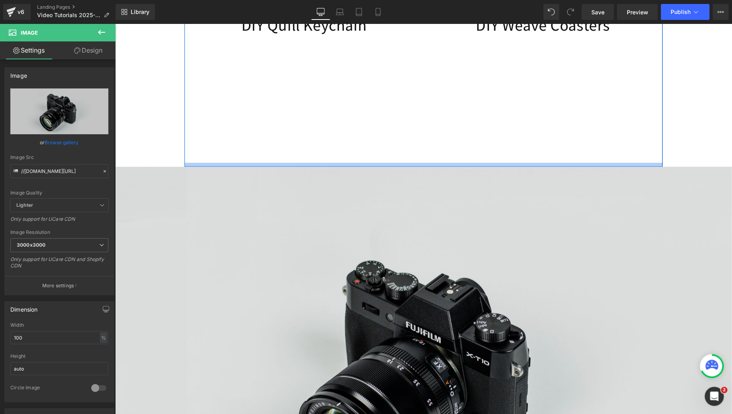
click at [408, 204] on img at bounding box center [423, 370] width 616 height 409
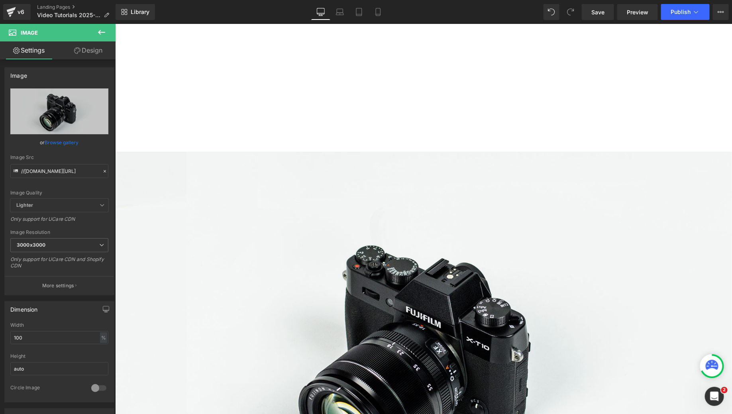
scroll to position [597, 0]
click at [356, 216] on img at bounding box center [423, 355] width 616 height 409
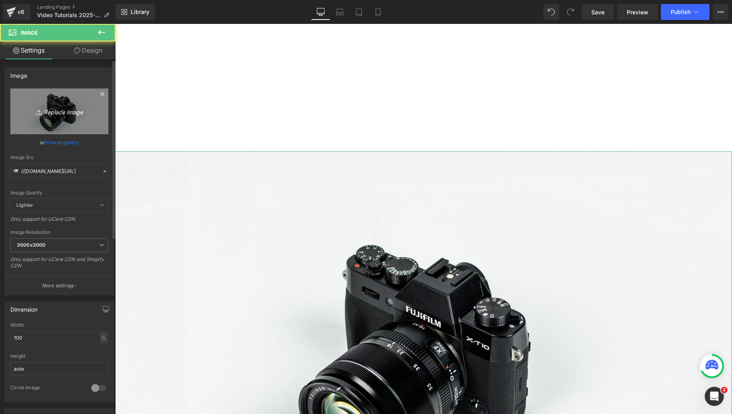
click at [64, 104] on link "Replace Image" at bounding box center [59, 111] width 98 height 46
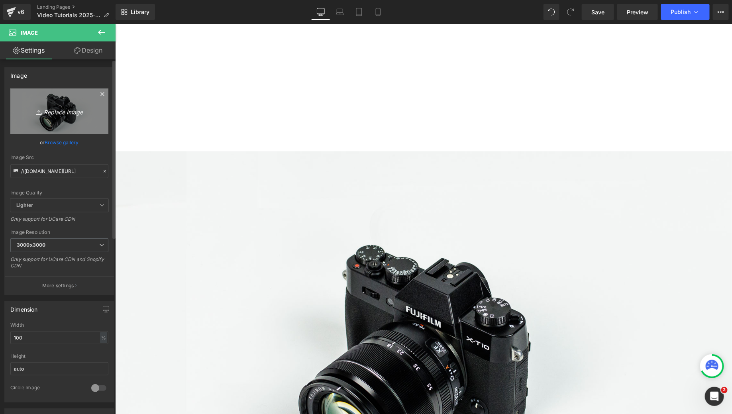
type input "C:\fakepath\MCJ (53).png"
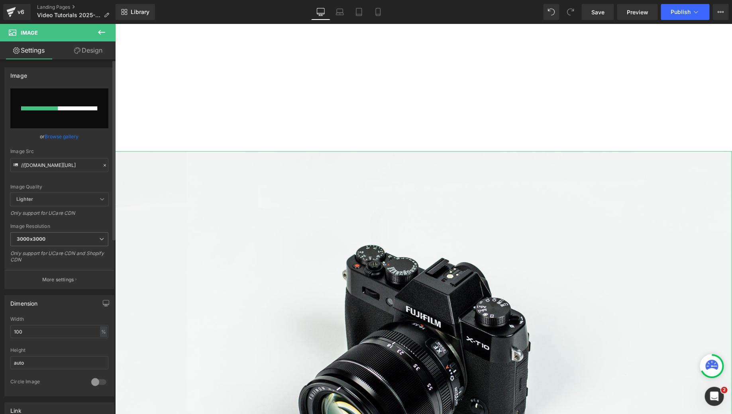
click at [66, 102] on input "file" at bounding box center [59, 108] width 98 height 40
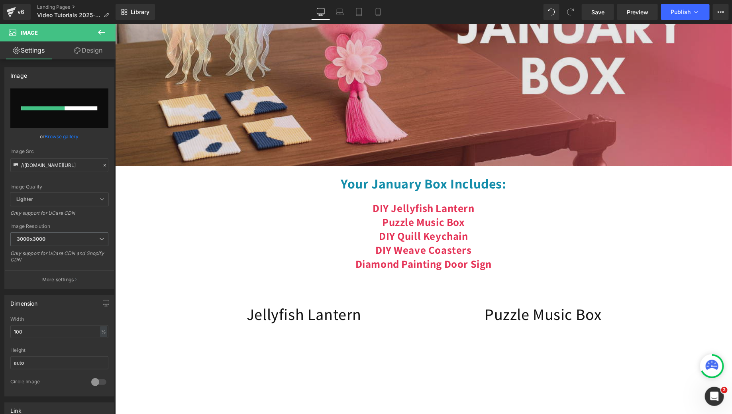
scroll to position [0, 0]
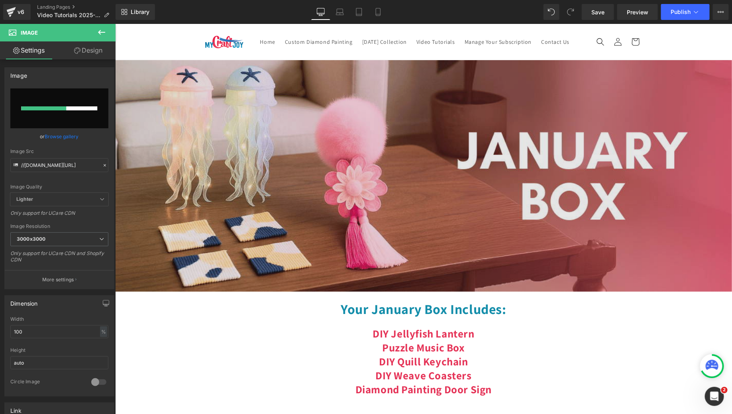
click at [405, 206] on img at bounding box center [423, 175] width 616 height 231
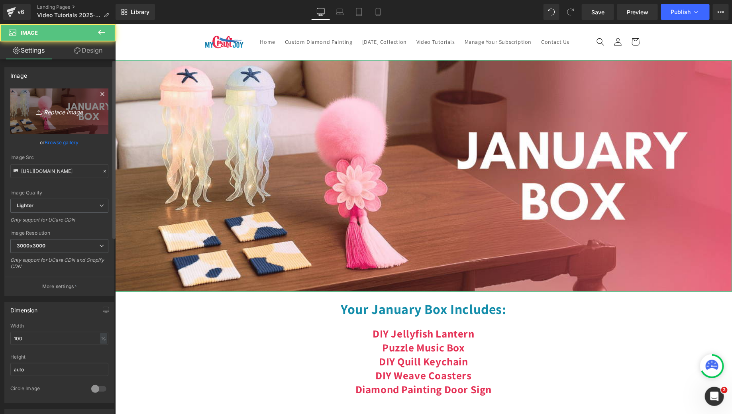
click at [58, 117] on link "Replace Image" at bounding box center [59, 111] width 98 height 46
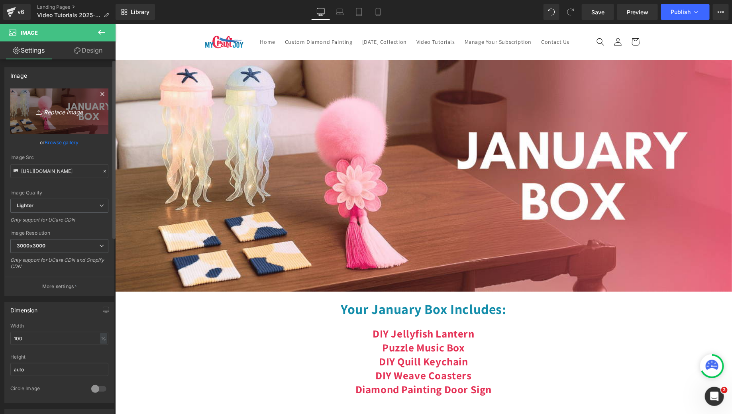
type input "C:\fakepath\MCJ (53).png"
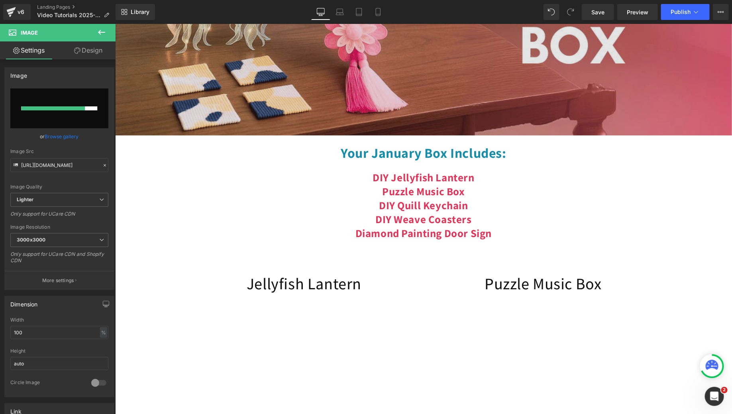
scroll to position [156, 0]
type input "https://ucarecdn.com/24aa88db-ac60-4a5a-9f37-0e31162b4b92/-/format/auto/-/previ…"
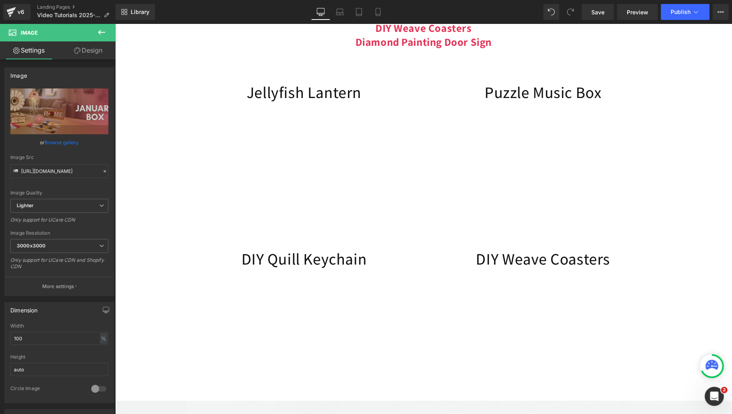
scroll to position [650, 0]
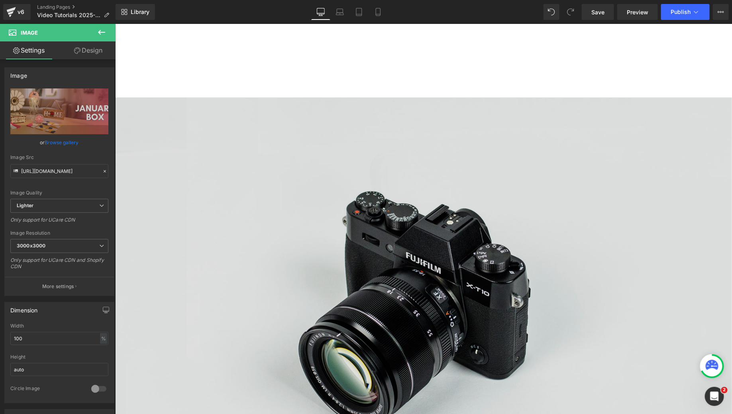
click at [450, 217] on img at bounding box center [423, 301] width 616 height 409
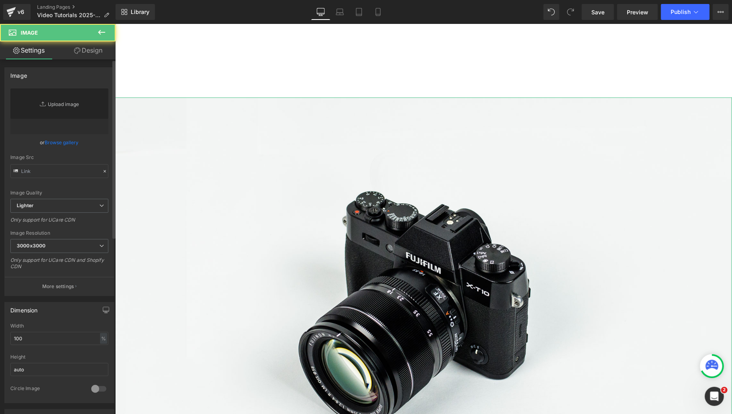
click at [71, 107] on link "Replace Image" at bounding box center [59, 111] width 98 height 46
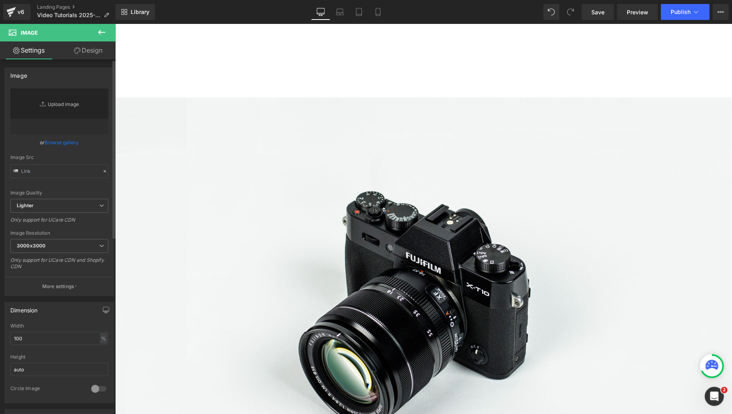
type input "C:\fakepath\ChatGPT Image Sep 27, 2025, 12_22_02 AM.png"
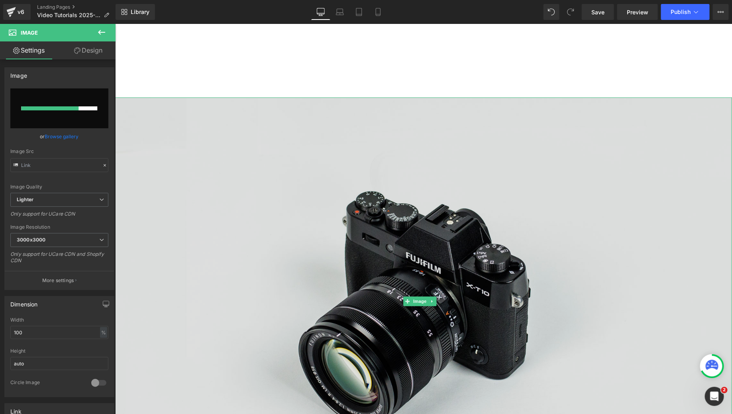
type input "//d1um8515vdn9kb.cloudfront.net/images/parallax.jpg"
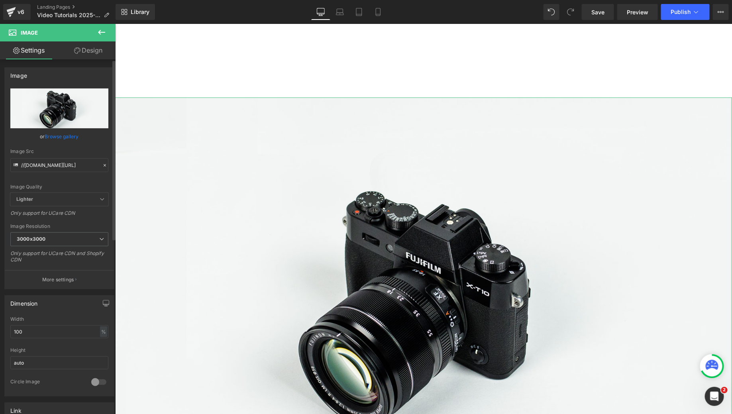
click at [82, 106] on input "file" at bounding box center [59, 108] width 98 height 40
type input "C:\fakepath\Screenshot 2025-09-27 at 12.37.03 AM.png"
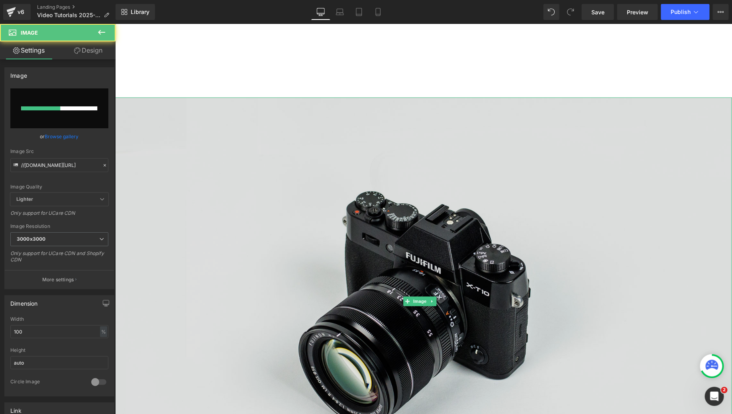
click at [301, 166] on img at bounding box center [423, 301] width 616 height 409
click at [314, 166] on img at bounding box center [423, 301] width 616 height 409
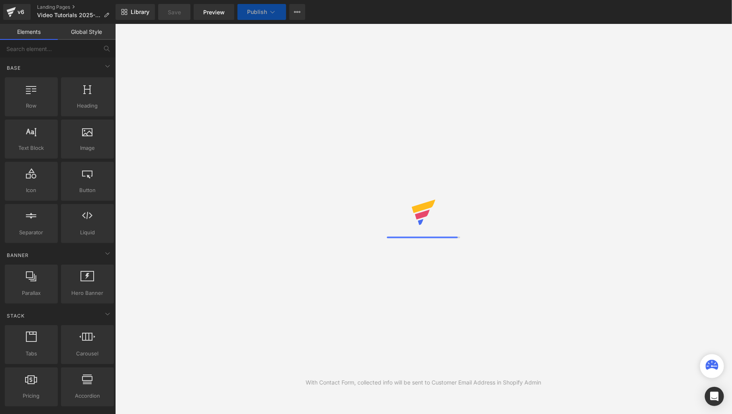
click at [644, 38] on div "With Contact Form, collected info will be sent to Customer Email Address in Sho…" at bounding box center [423, 219] width 616 height 390
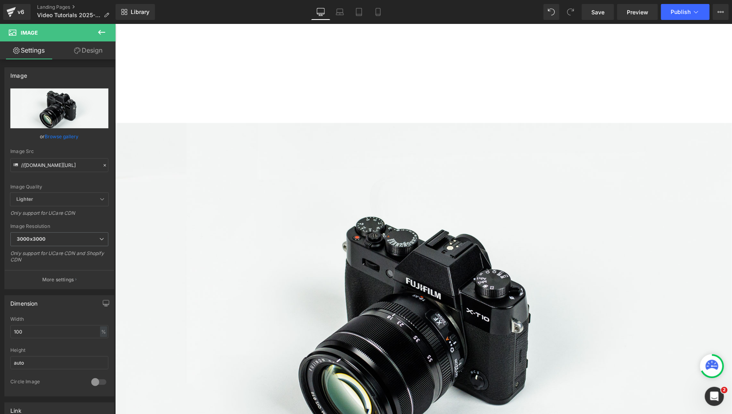
scroll to position [435, 0]
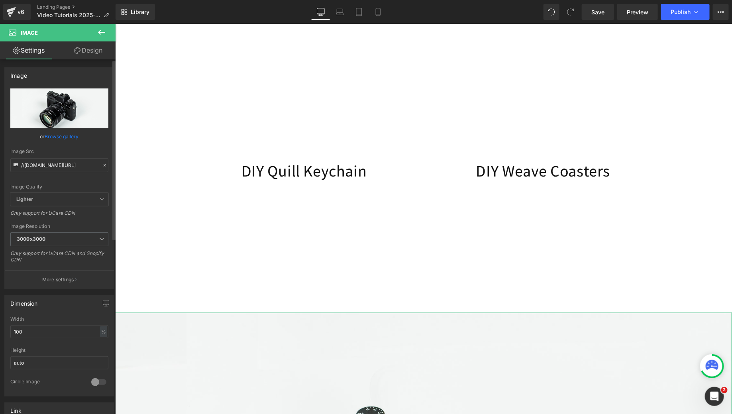
click at [63, 100] on input "file" at bounding box center [59, 108] width 98 height 40
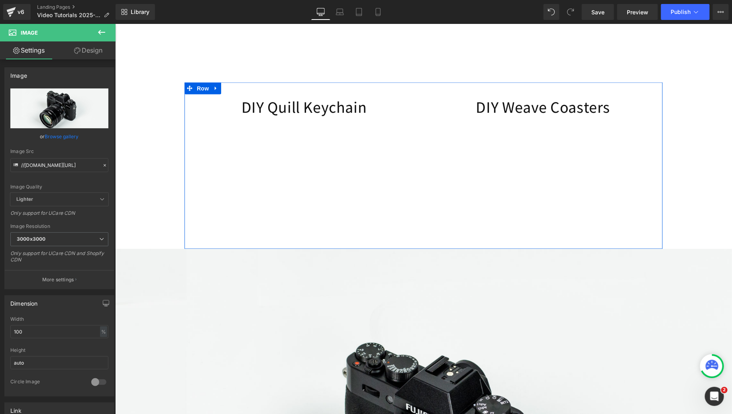
scroll to position [502, 0]
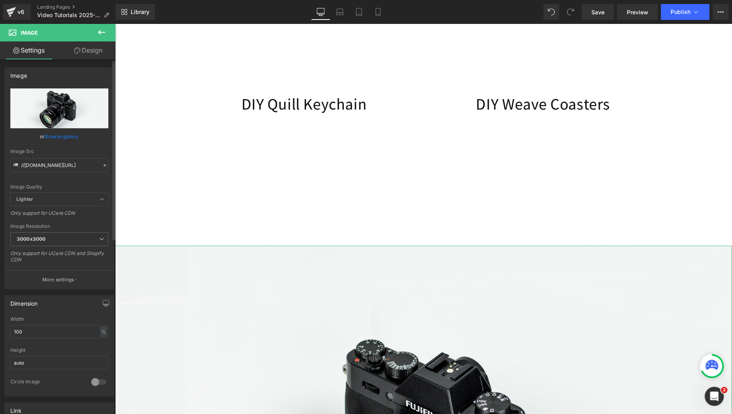
click at [51, 108] on input "file" at bounding box center [59, 108] width 98 height 40
click at [77, 105] on input "file" at bounding box center [59, 108] width 98 height 40
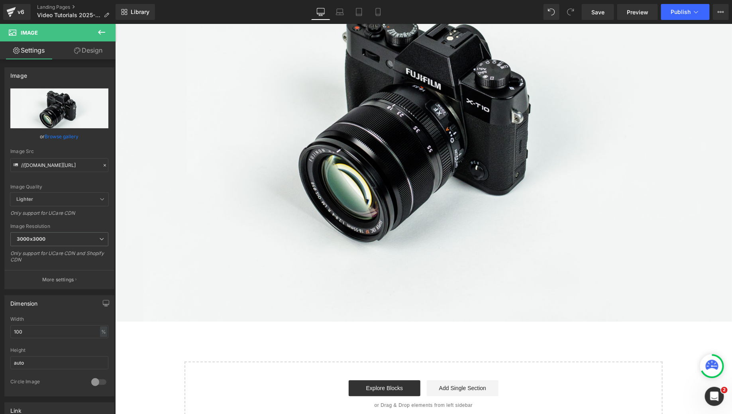
scroll to position [836, 0]
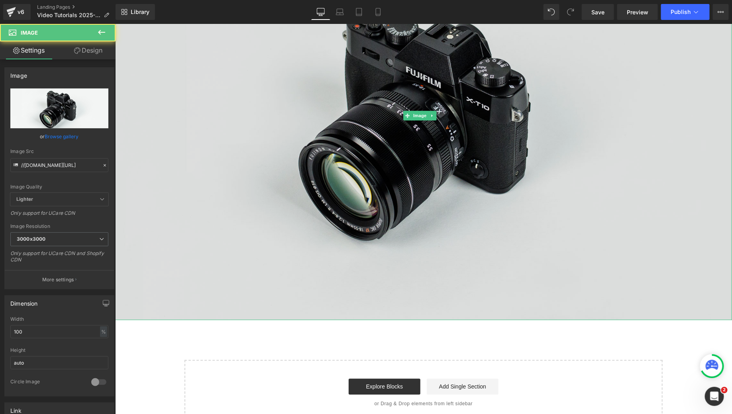
click at [412, 131] on img at bounding box center [423, 115] width 616 height 409
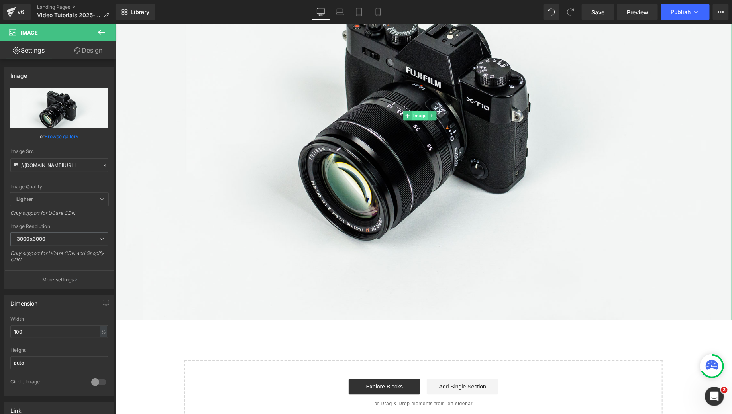
click at [415, 120] on span "Image" at bounding box center [419, 115] width 17 height 10
click at [39, 114] on input "file" at bounding box center [59, 108] width 98 height 40
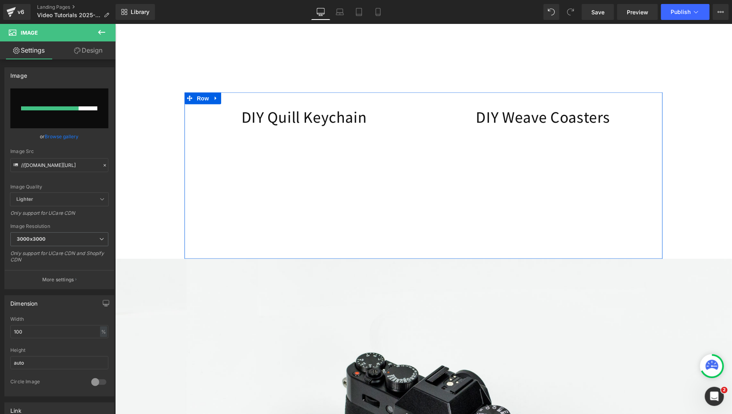
scroll to position [489, 0]
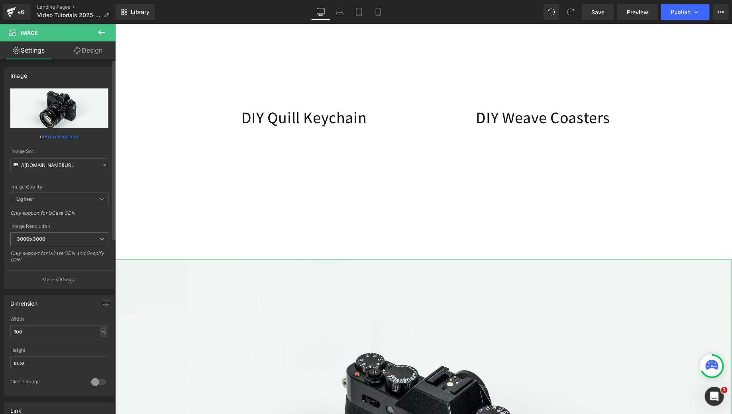
click at [59, 116] on input "file" at bounding box center [59, 108] width 98 height 40
type input "C:\fakepath\Screenshot_2025-09-27_at_12.37.03_AM.jpg"
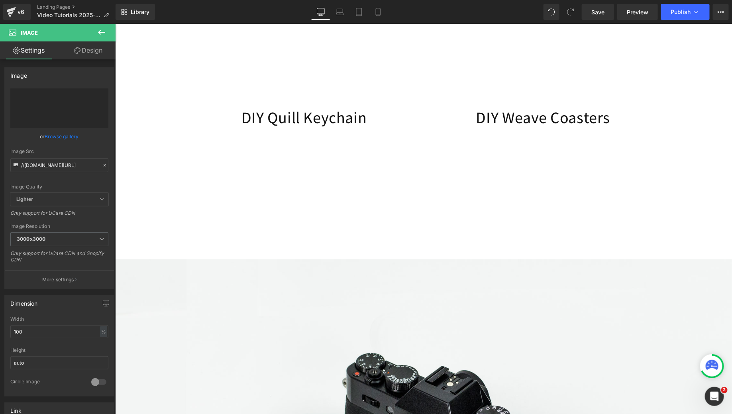
type input "https://ucarecdn.com/c4fb57c0-eeb1-4310-9089-f47b9c440957/-/format/auto/-/previ…"
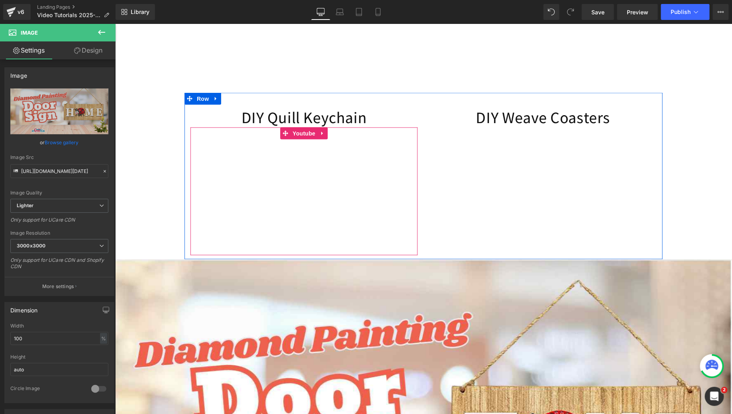
scroll to position [573, 0]
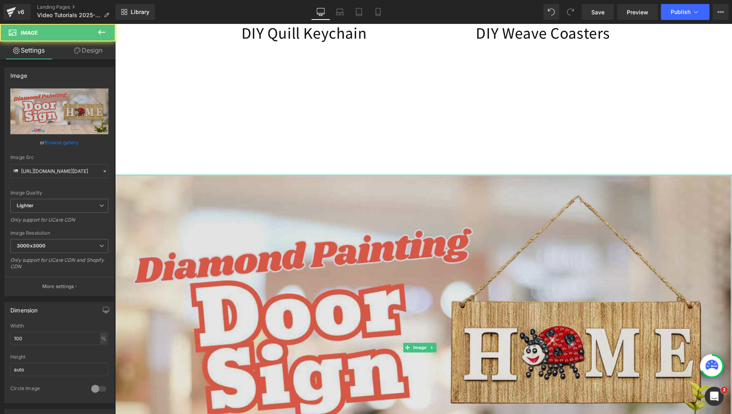
click at [274, 242] on img at bounding box center [423, 347] width 616 height 346
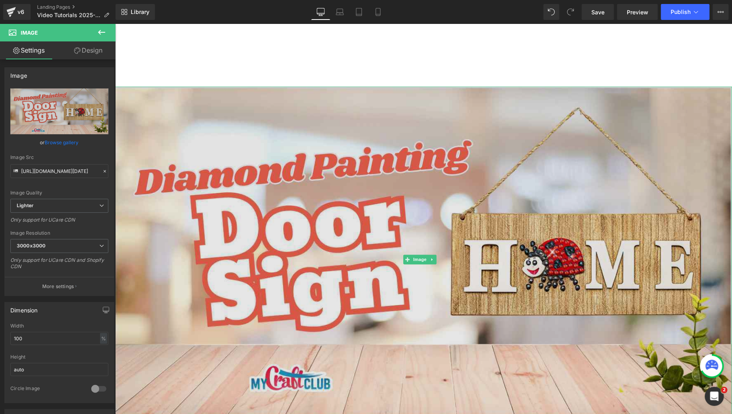
scroll to position [716, 0]
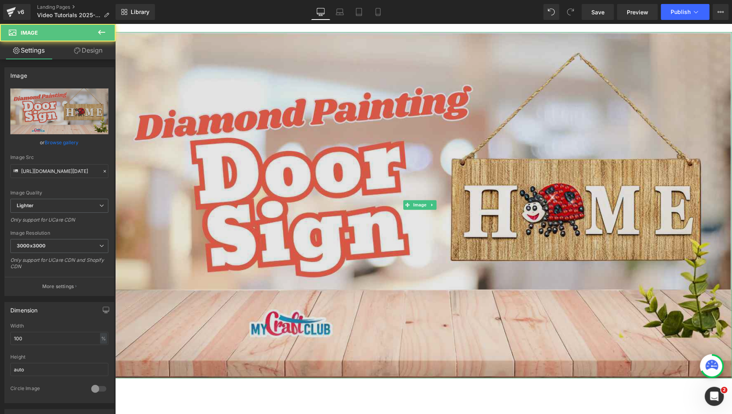
click at [189, 196] on img at bounding box center [423, 205] width 616 height 346
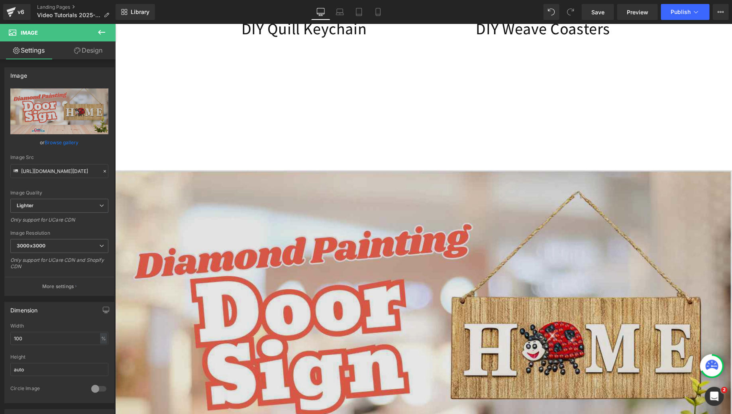
scroll to position [493, 0]
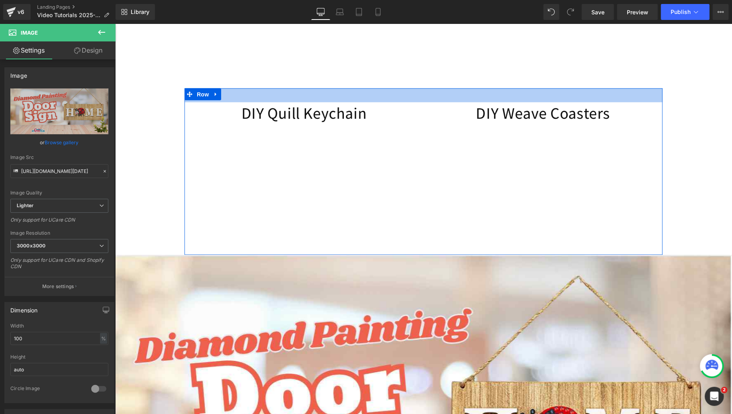
click at [372, 102] on div "35px" at bounding box center [423, 95] width 478 height 14
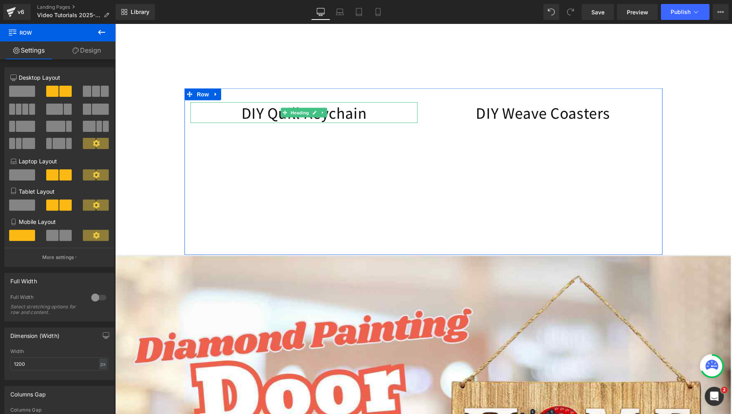
click at [321, 115] on icon at bounding box center [322, 112] width 4 height 5
click at [316, 115] on icon at bounding box center [318, 112] width 4 height 5
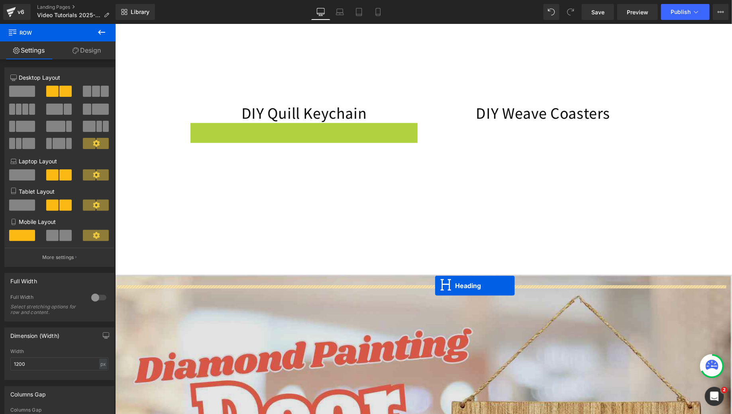
drag, startPoint x: 280, startPoint y: 143, endPoint x: 434, endPoint y: 285, distance: 209.1
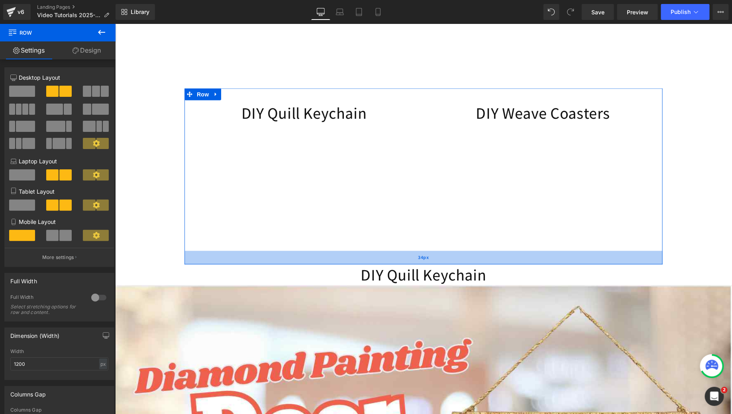
drag, startPoint x: 460, startPoint y: 263, endPoint x: 459, endPoint y: 273, distance: 9.6
click at [459, 264] on div "34px" at bounding box center [423, 257] width 478 height 14
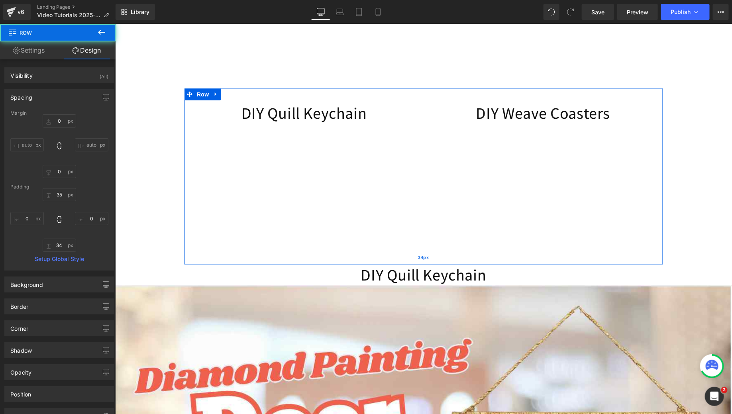
click at [653, 263] on div "34px" at bounding box center [423, 257] width 478 height 14
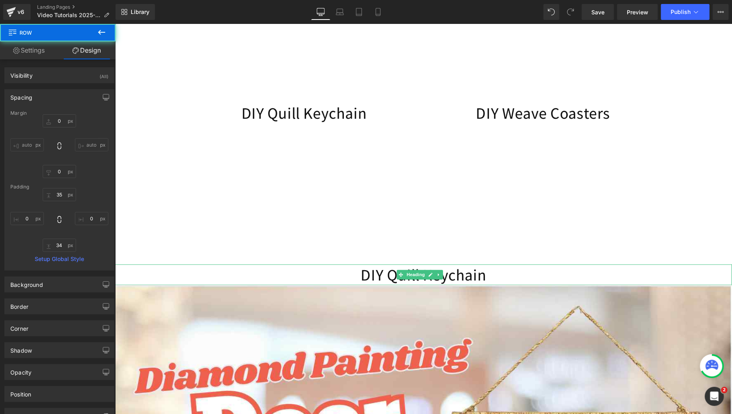
click at [493, 285] on h1 "DIY Quill Keychain" at bounding box center [423, 274] width 616 height 21
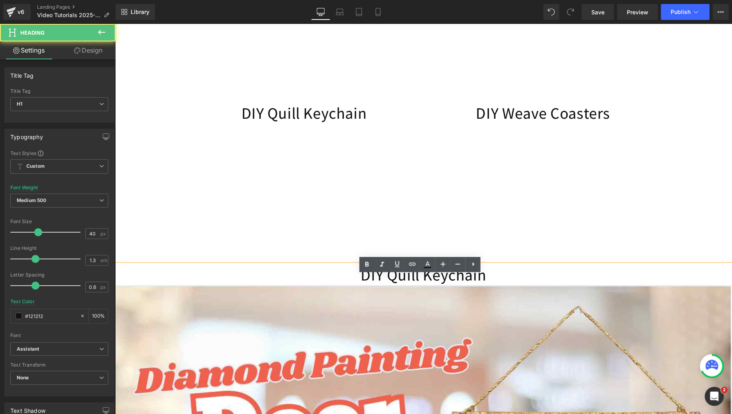
click at [493, 285] on h1 "DIY Quill Keychain" at bounding box center [423, 274] width 616 height 21
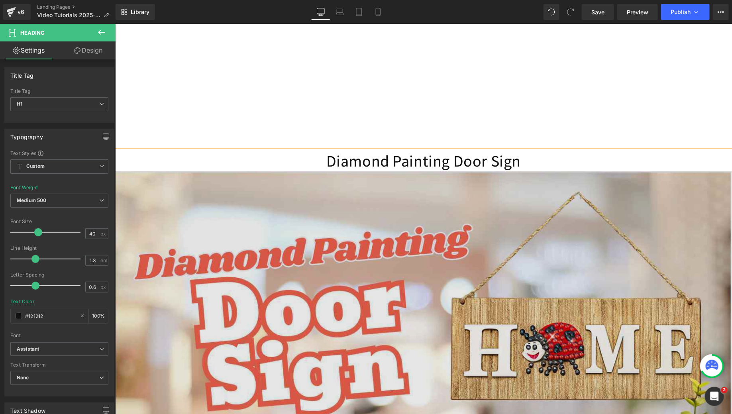
scroll to position [597, 0]
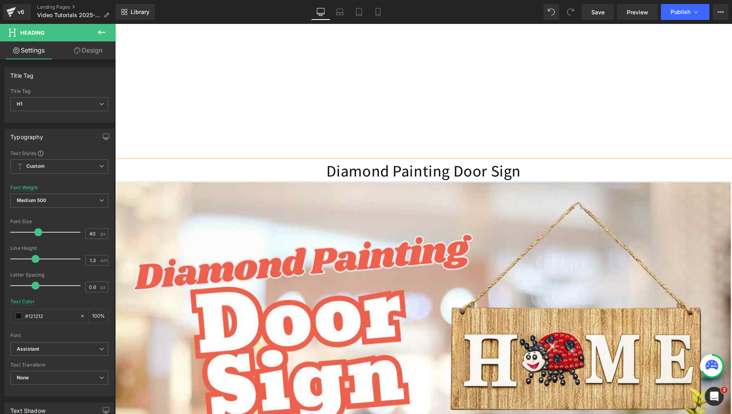
click at [404, 170] on div "Diamond Painting Door Sign" at bounding box center [423, 170] width 616 height 21
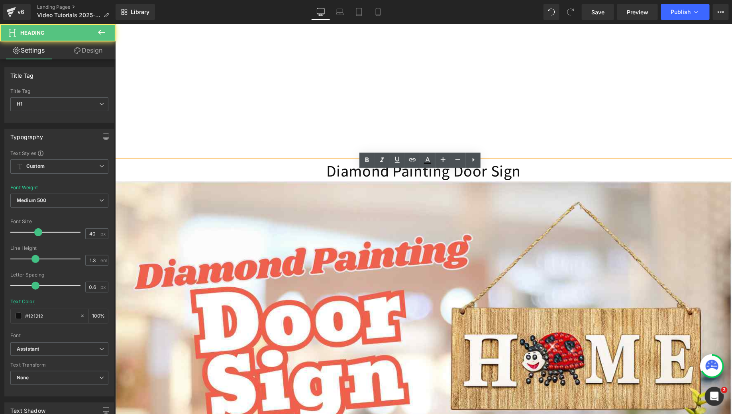
click at [405, 176] on h1 "Diamond Painting Door Sign" at bounding box center [423, 170] width 616 height 21
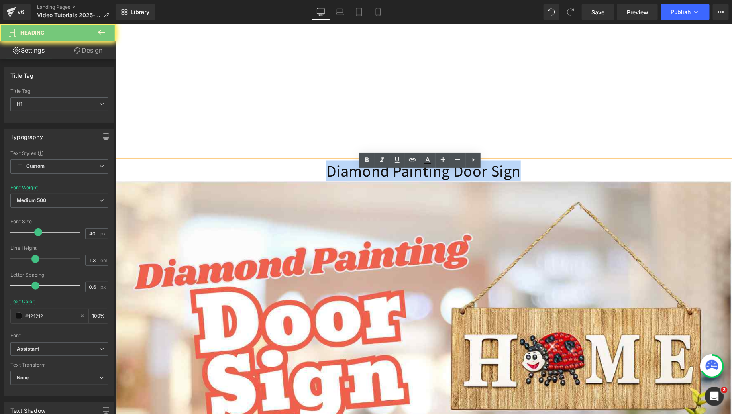
click at [405, 176] on h1 "Diamond Painting Door Sign" at bounding box center [423, 170] width 616 height 21
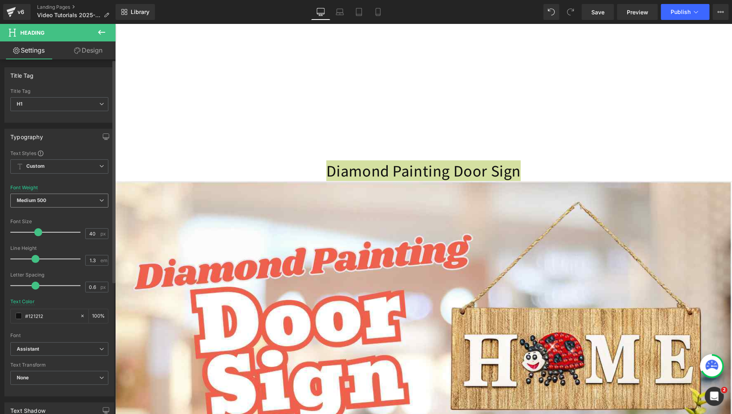
click at [52, 196] on span "Medium 500" at bounding box center [59, 201] width 98 height 14
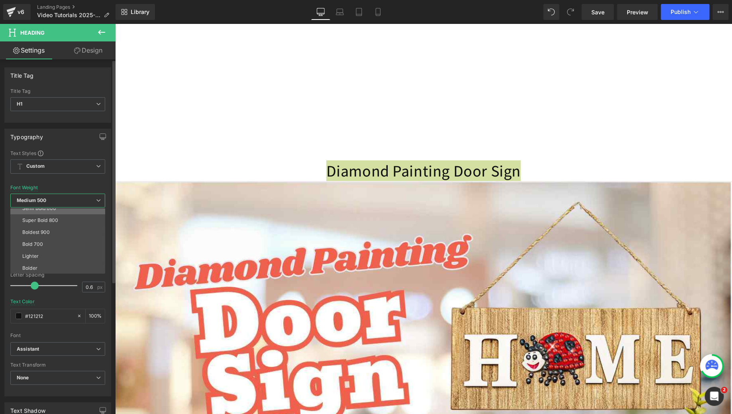
scroll to position [66, 0]
click at [49, 245] on li "Bold 700" at bounding box center [59, 244] width 98 height 12
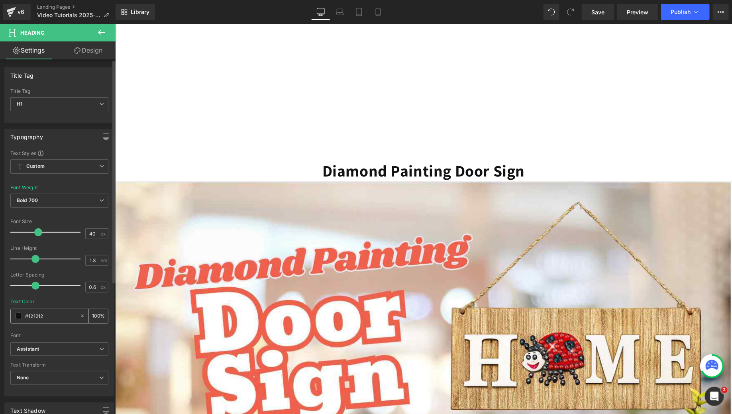
click at [19, 317] on span at bounding box center [19, 316] width 6 height 6
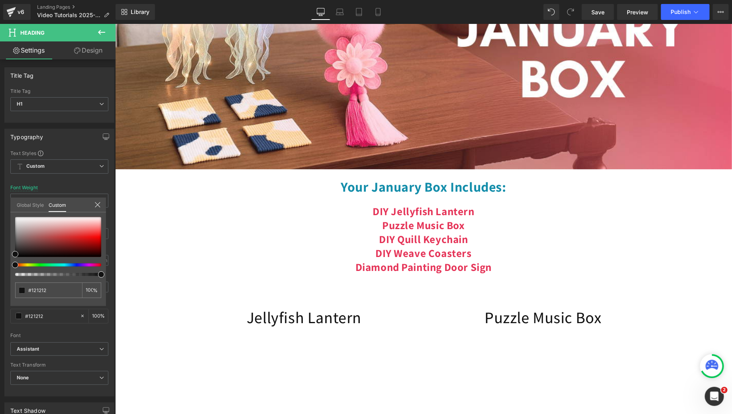
scroll to position [63, 0]
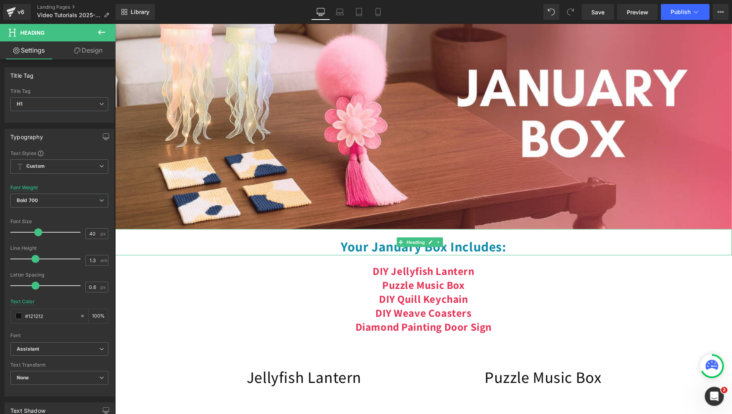
click at [341, 255] on h1 "Your January Box Includes:" at bounding box center [423, 246] width 616 height 18
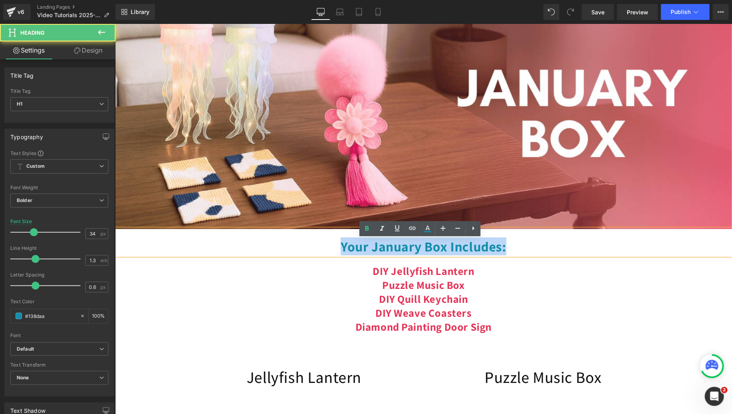
click at [341, 255] on h1 "Your January Box Includes:" at bounding box center [423, 246] width 616 height 18
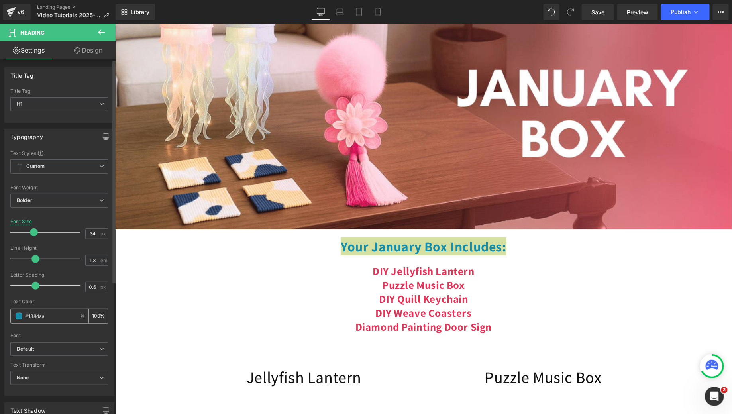
click at [44, 306] on div "Text Color #138daa 100 %" at bounding box center [59, 316] width 98 height 34
click at [45, 311] on input "#138daa" at bounding box center [50, 315] width 51 height 9
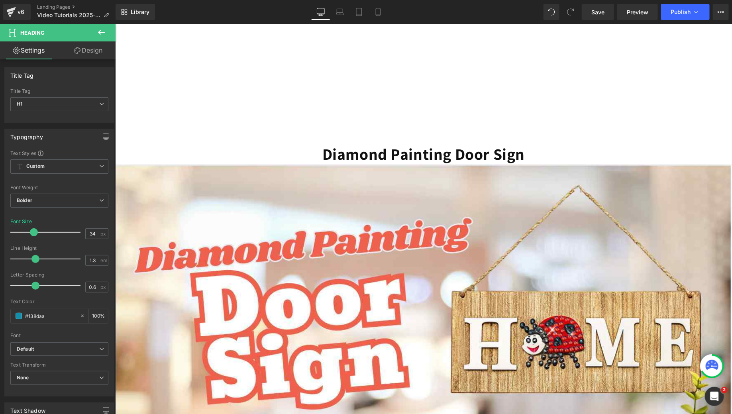
scroll to position [532, 0]
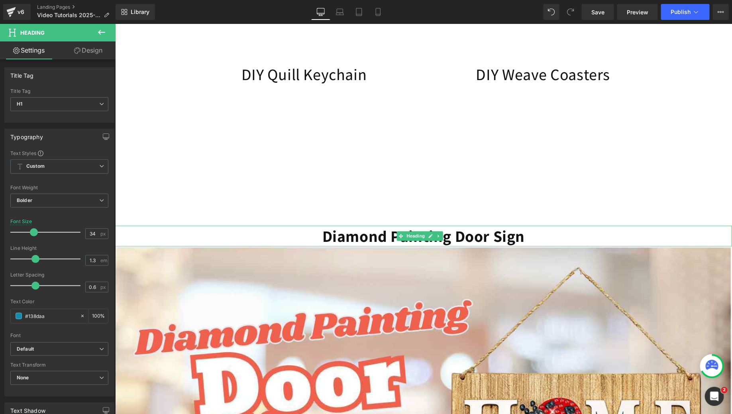
click at [376, 246] on h1 "Diamond Painting Door Sign" at bounding box center [423, 235] width 616 height 21
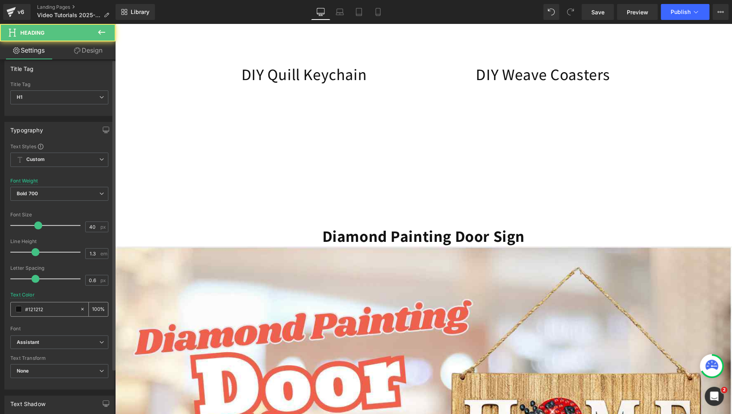
scroll to position [15, 0]
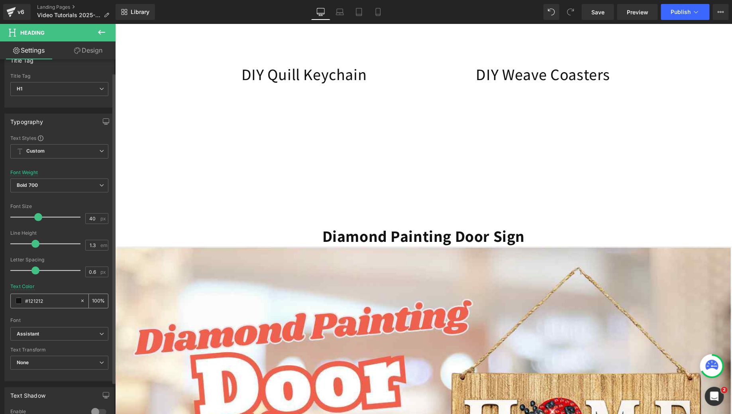
click at [41, 301] on input "#121212" at bounding box center [50, 300] width 51 height 9
paste input "38daa"
type input "#138daa"
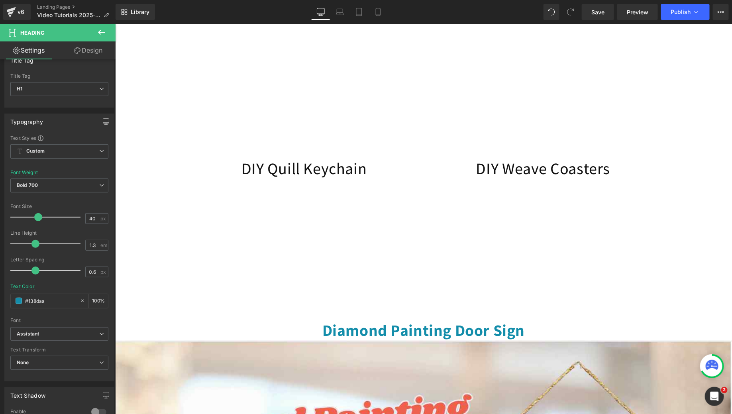
scroll to position [436, 0]
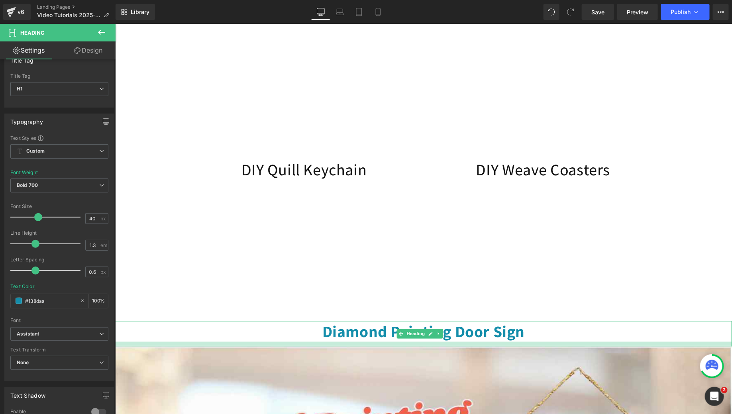
drag, startPoint x: 389, startPoint y: 350, endPoint x: 389, endPoint y: 356, distance: 5.2
click at [389, 346] on div at bounding box center [423, 343] width 616 height 5
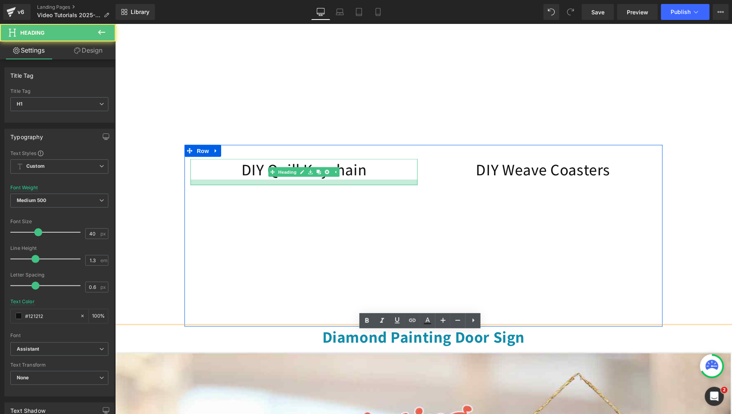
drag, startPoint x: 307, startPoint y: 188, endPoint x: 307, endPoint y: 194, distance: 5.6
click at [307, 185] on div at bounding box center [303, 182] width 227 height 6
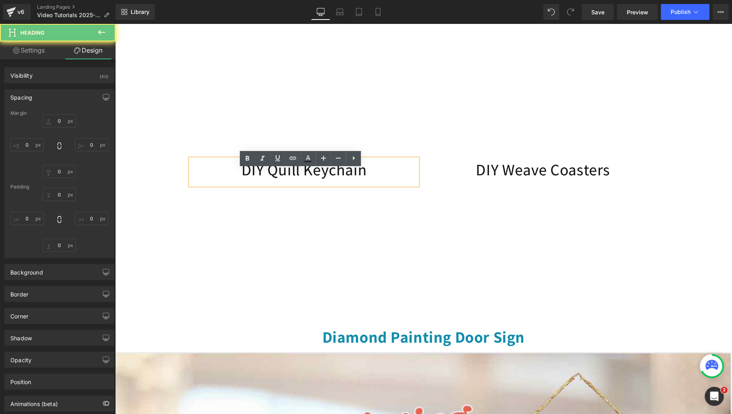
type input "0"
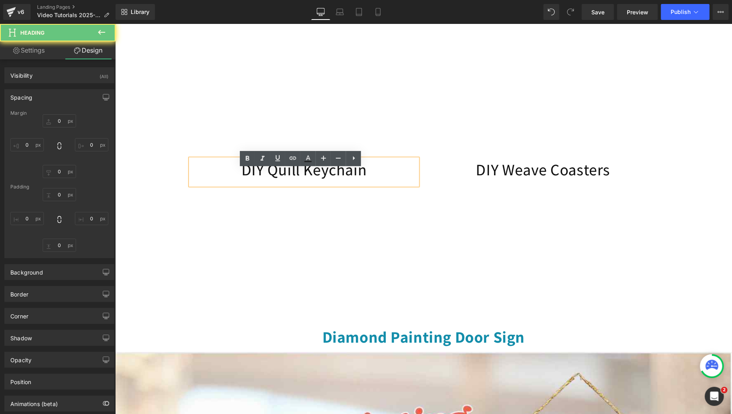
type input "0"
type input "14"
type input "0"
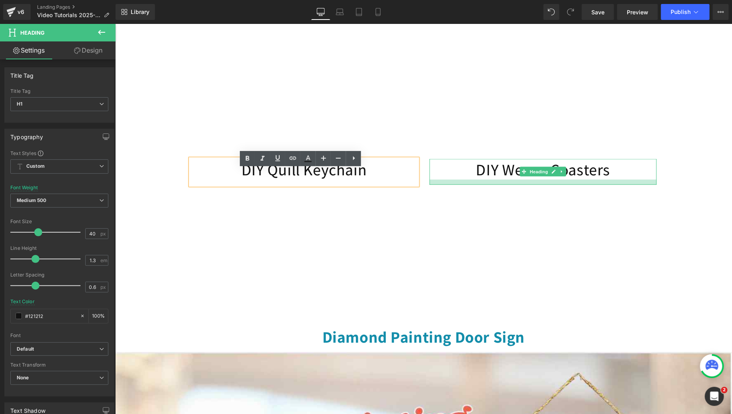
drag, startPoint x: 491, startPoint y: 188, endPoint x: 491, endPoint y: 193, distance: 5.2
click at [491, 184] on div at bounding box center [542, 181] width 227 height 5
click at [491, 184] on div "DIY Weave Coasters" at bounding box center [542, 172] width 227 height 26
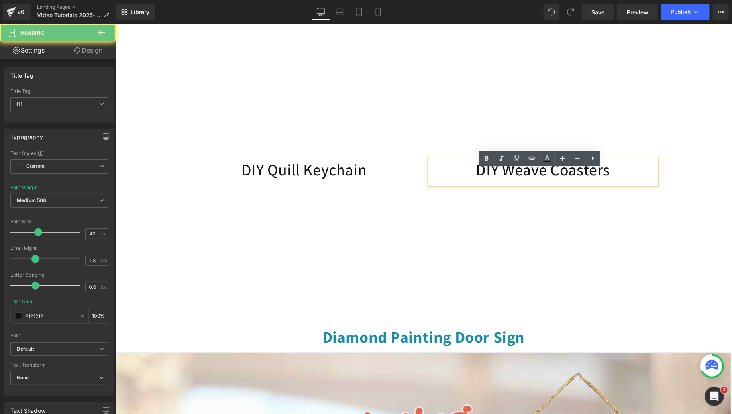
click at [323, 173] on h1 "DIY Quill Keychain" at bounding box center [303, 169] width 227 height 21
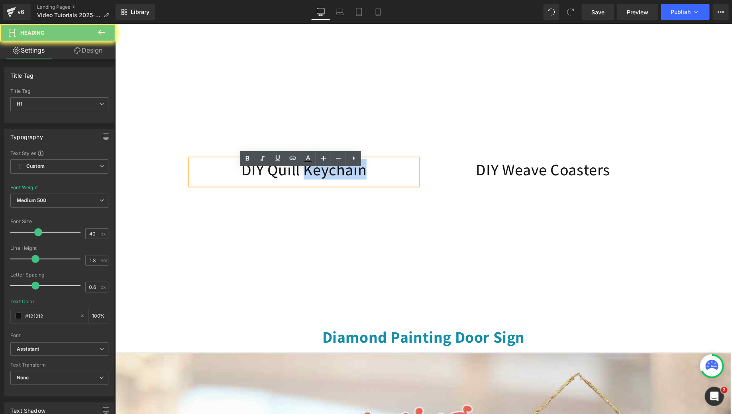
click at [323, 173] on h1 "DIY Quill Keychain" at bounding box center [303, 169] width 227 height 21
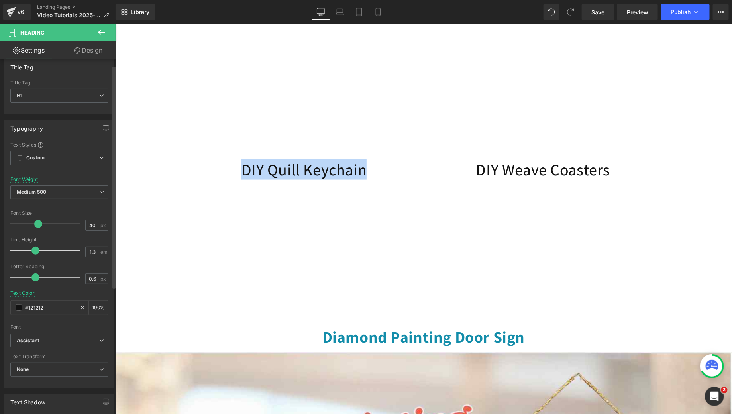
scroll to position [0, 0]
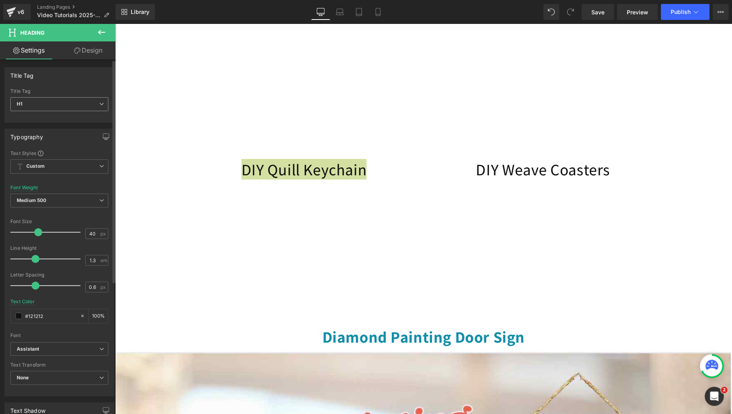
click at [45, 108] on span "H1" at bounding box center [59, 104] width 98 height 14
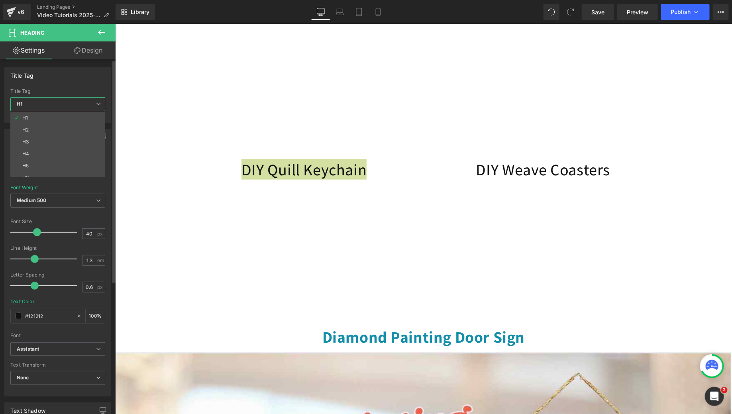
click at [45, 108] on span "H1" at bounding box center [57, 104] width 95 height 14
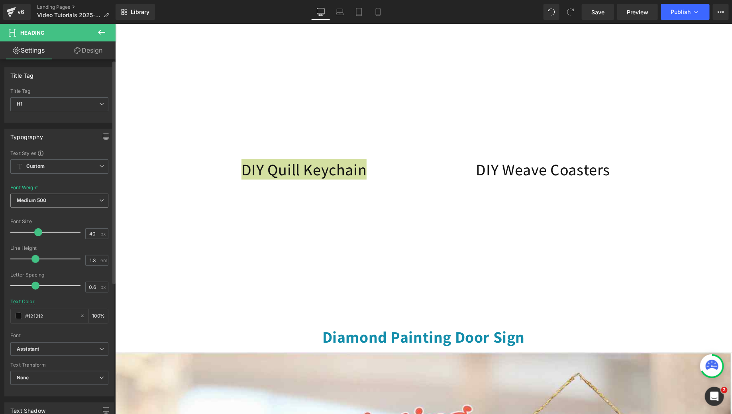
scroll to position [2, 0]
click at [47, 199] on span "Medium 500" at bounding box center [59, 199] width 98 height 14
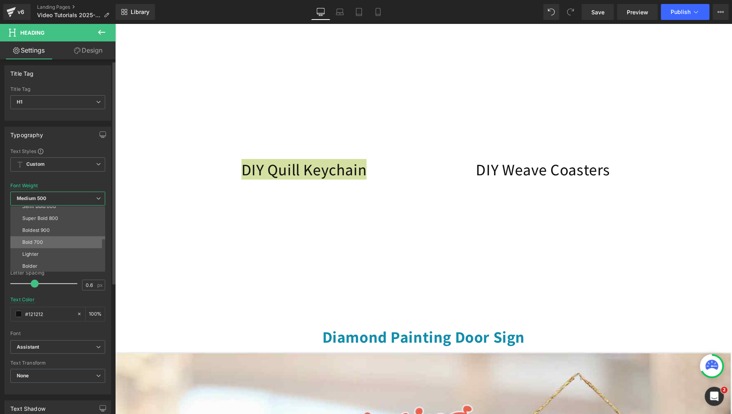
scroll to position [66, 0]
click at [47, 242] on li "Bold 700" at bounding box center [59, 242] width 98 height 12
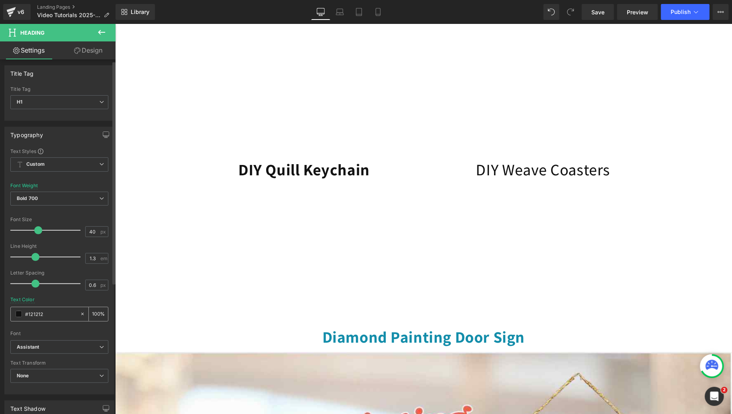
click at [49, 317] on div "#121212" at bounding box center [45, 314] width 69 height 14
click at [47, 312] on input "#121212" at bounding box center [50, 313] width 51 height 9
paste input "38daa"
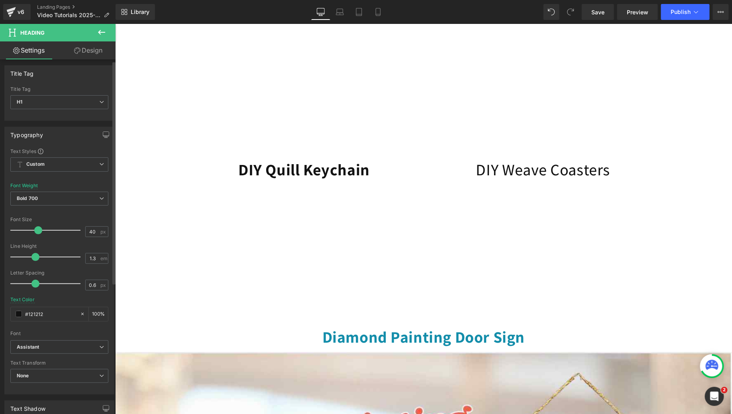
type input "#138daa"
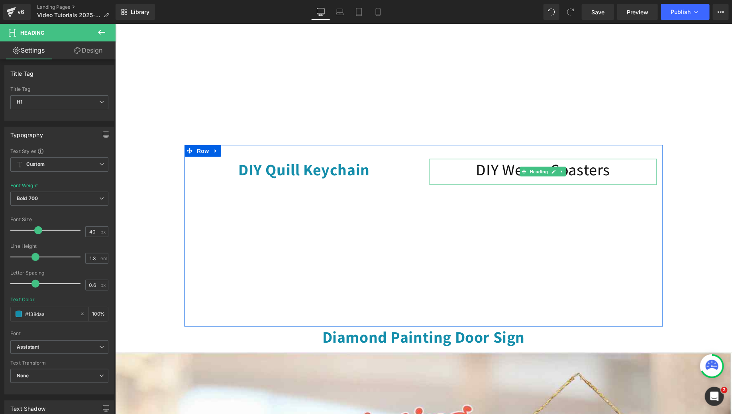
click at [507, 173] on h1 "DIY Weave Coasters" at bounding box center [542, 169] width 227 height 21
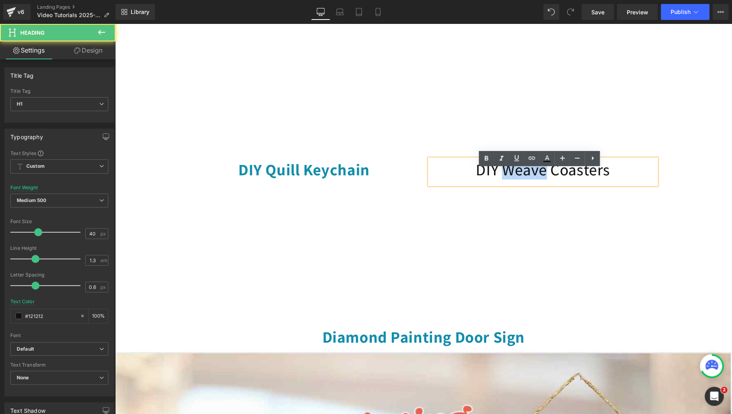
click at [507, 173] on h1 "DIY Weave Coasters" at bounding box center [542, 169] width 227 height 21
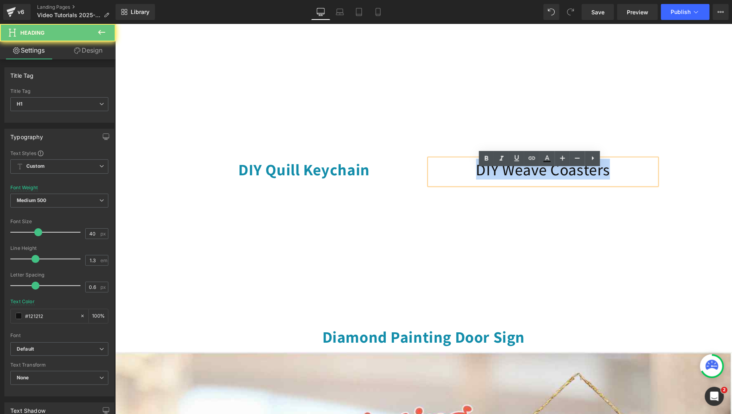
click at [507, 173] on h1 "DIY Weave Coasters" at bounding box center [542, 169] width 227 height 21
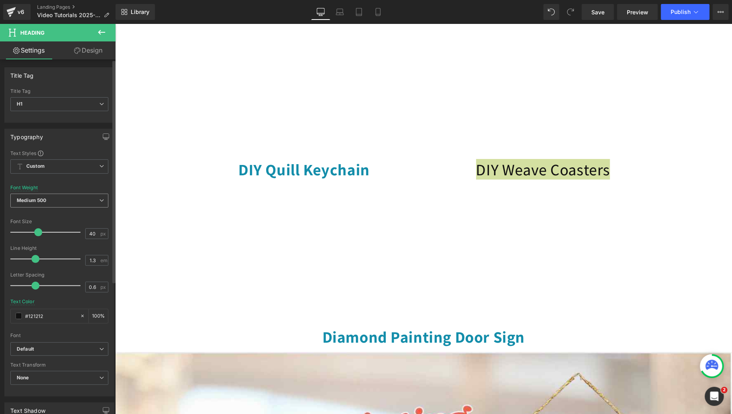
click at [43, 198] on b "Medium 500" at bounding box center [31, 200] width 29 height 6
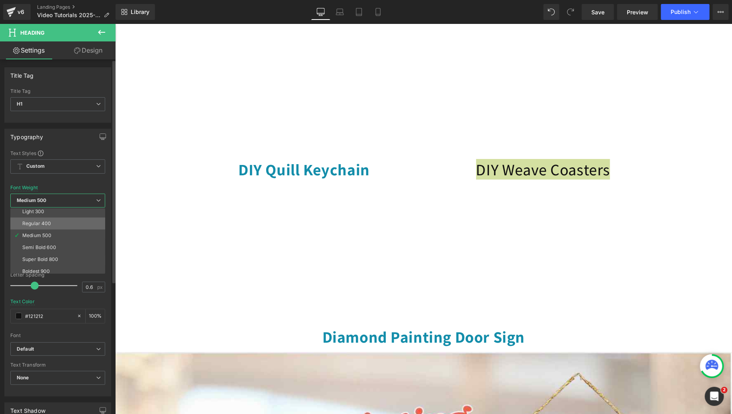
scroll to position [44, 0]
click at [34, 263] on div "Bold 700" at bounding box center [32, 266] width 21 height 6
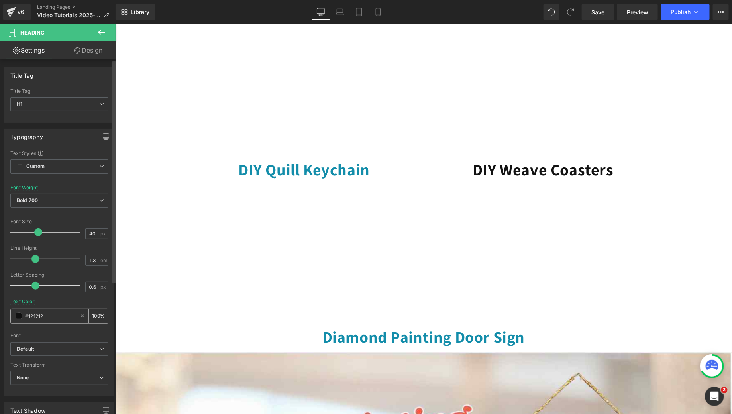
click at [53, 311] on input "#121212" at bounding box center [50, 315] width 51 height 9
paste input "38daa"
type input "#138daa"
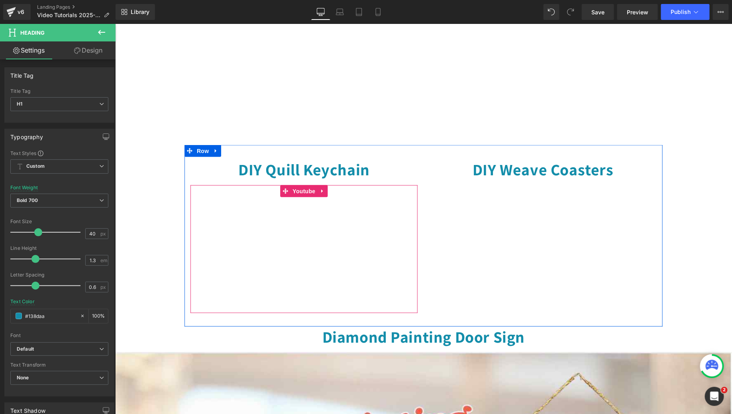
scroll to position [345, 0]
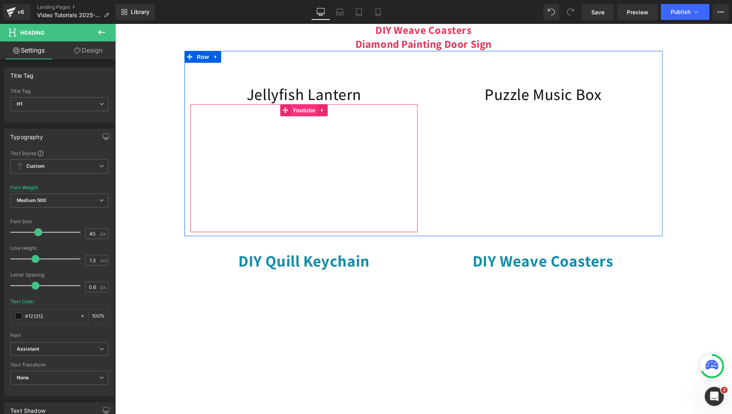
drag, startPoint x: 288, startPoint y: 114, endPoint x: 288, endPoint y: 118, distance: 4.4
click at [288, 118] on div "Jellyfish Lantern Heading Youtube" at bounding box center [303, 157] width 239 height 149
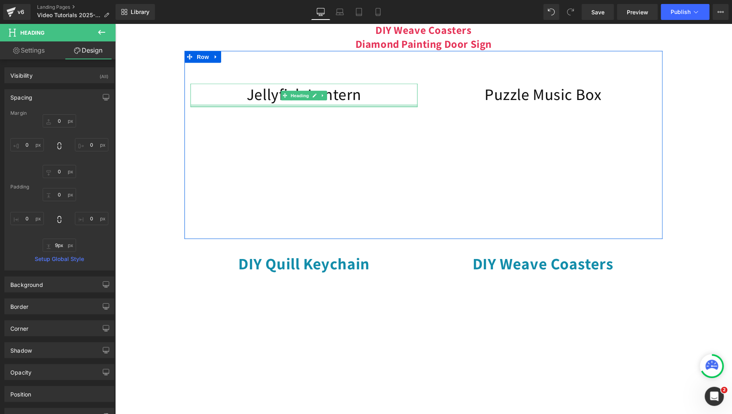
type input "10px"
click at [298, 108] on div at bounding box center [303, 106] width 227 height 4
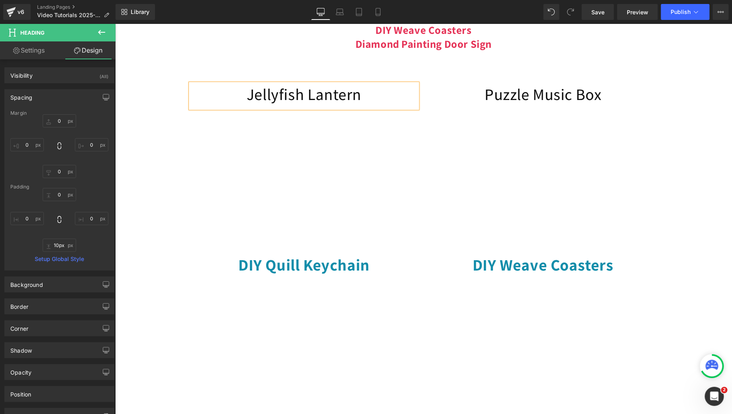
click at [298, 108] on div "Jellyfish Lantern" at bounding box center [303, 95] width 227 height 25
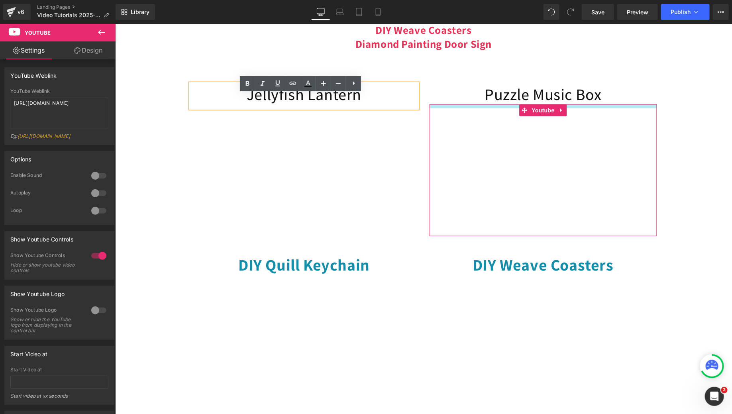
drag, startPoint x: 499, startPoint y: 115, endPoint x: 499, endPoint y: 119, distance: 4.4
click at [499, 119] on div "Youtube" at bounding box center [542, 170] width 227 height 132
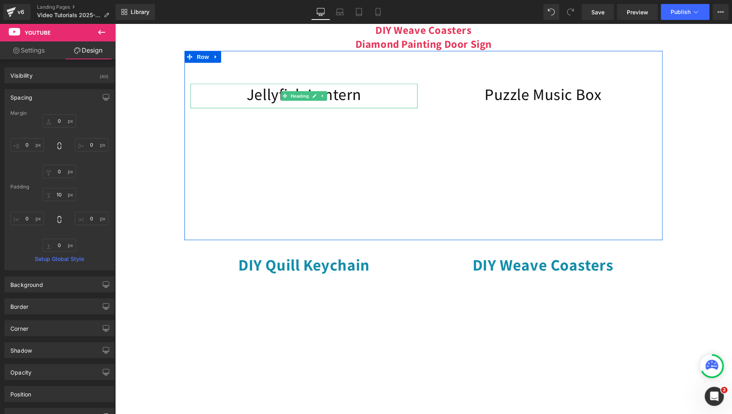
click at [243, 104] on h1 "Jellyfish Lantern" at bounding box center [303, 93] width 227 height 21
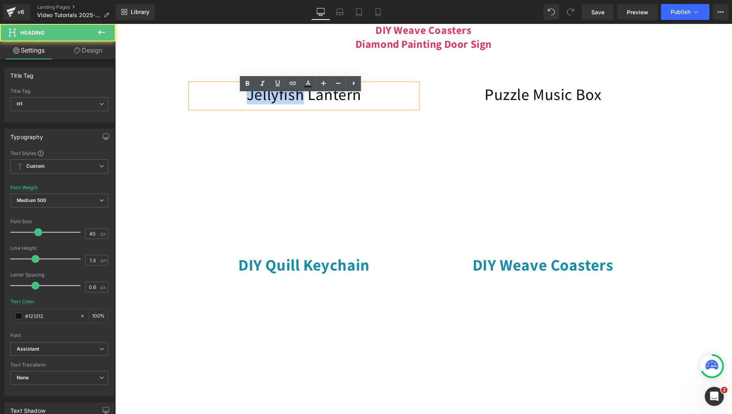
click at [243, 104] on h1 "Jellyfish Lantern" at bounding box center [303, 93] width 227 height 21
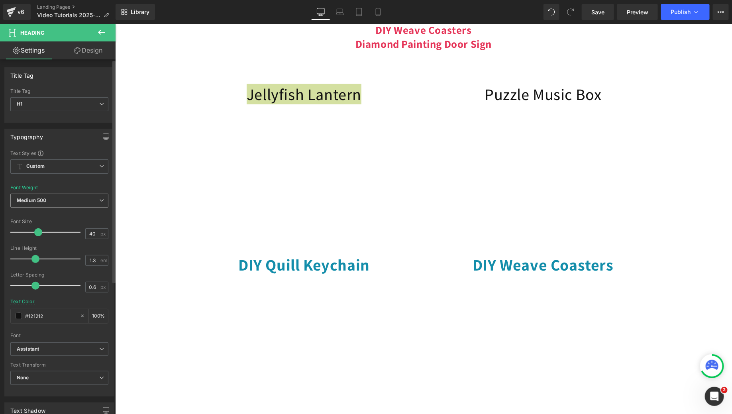
click at [33, 201] on b "Medium 500" at bounding box center [31, 200] width 29 height 6
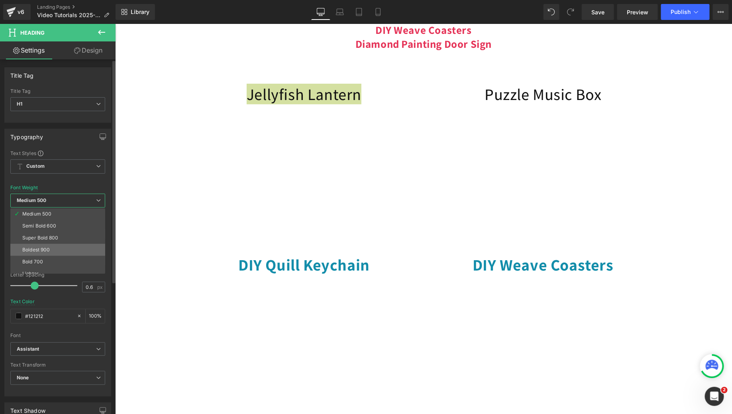
scroll to position [49, 0]
click at [37, 260] on div "Bold 700" at bounding box center [32, 261] width 21 height 6
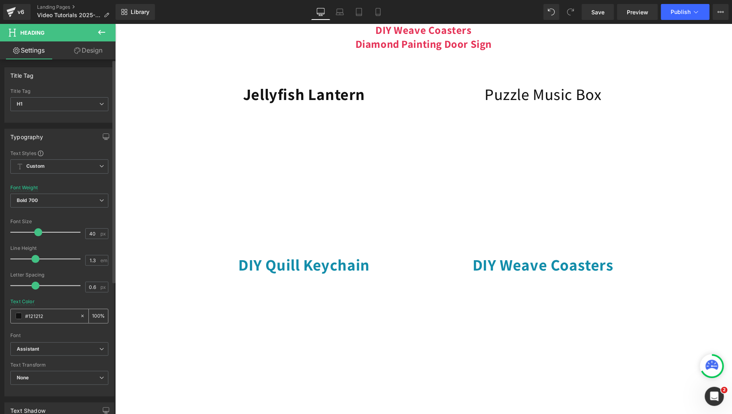
click at [54, 311] on input "#121212" at bounding box center [50, 315] width 51 height 9
paste input "38daa"
type input "#138daa"
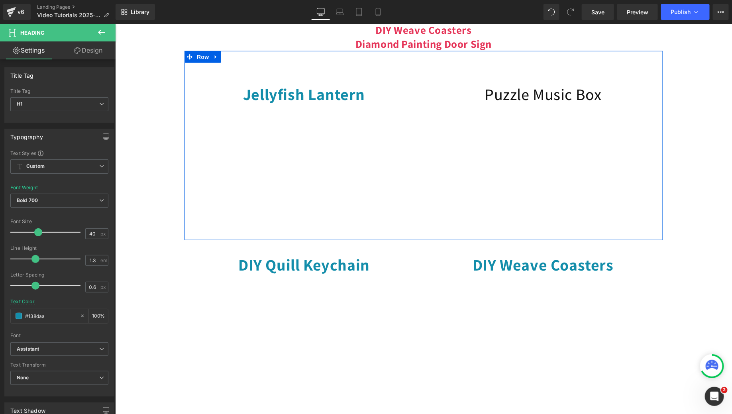
click at [485, 100] on h1 "Puzzle Music Box" at bounding box center [542, 93] width 227 height 21
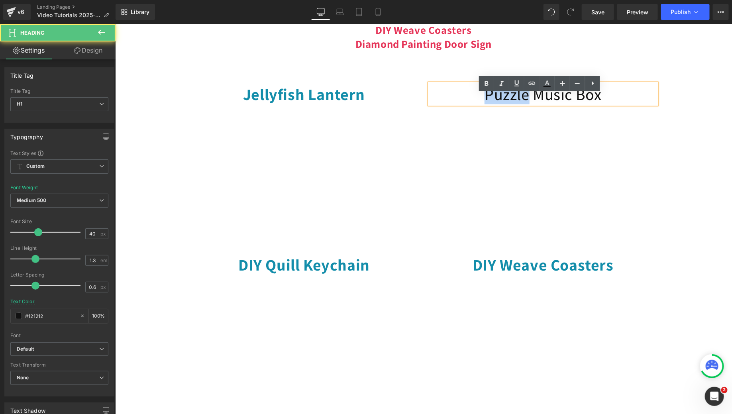
click at [485, 100] on h1 "Puzzle Music Box" at bounding box center [542, 93] width 227 height 21
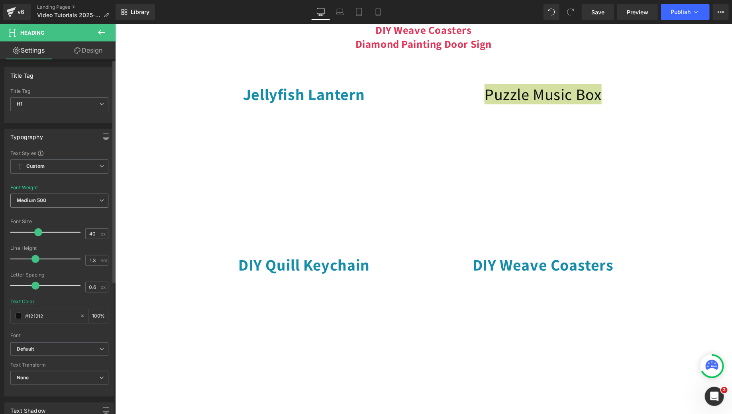
click at [85, 195] on span "Medium 500" at bounding box center [59, 201] width 98 height 14
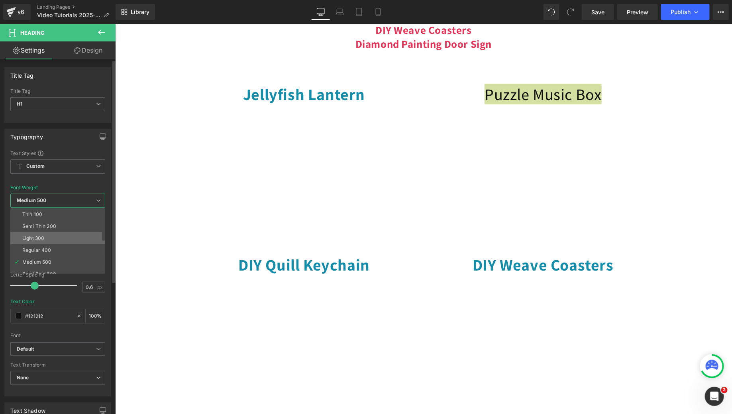
scroll to position [66, 0]
click at [50, 245] on li "Bold 700" at bounding box center [59, 244] width 98 height 12
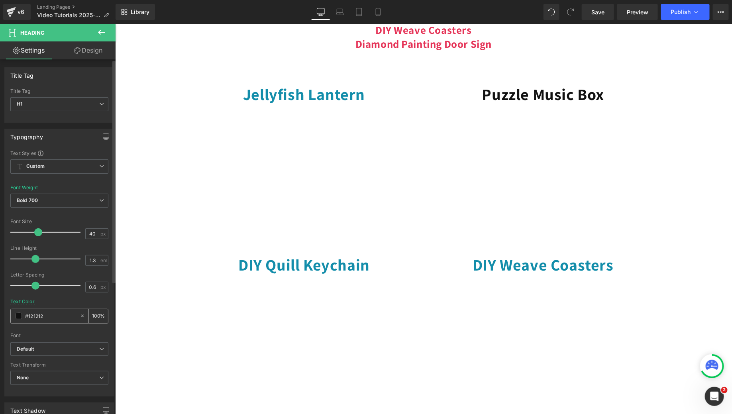
click at [44, 314] on input "#121212" at bounding box center [50, 315] width 51 height 9
paste input "38daa"
type input "#138daa"
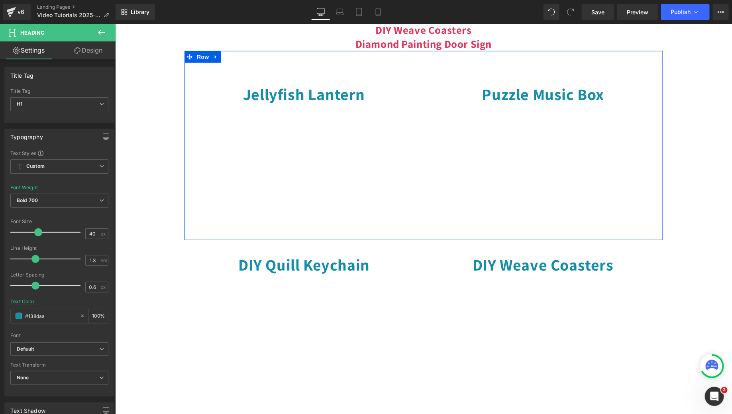
click at [252, 81] on div "Jellyfish Lantern Heading Youtube Puzzle Music Box Heading Youtube Row" at bounding box center [423, 145] width 478 height 189
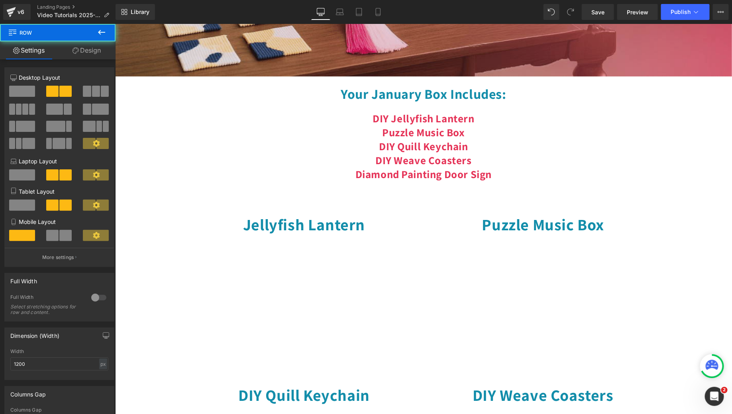
scroll to position [32, 0]
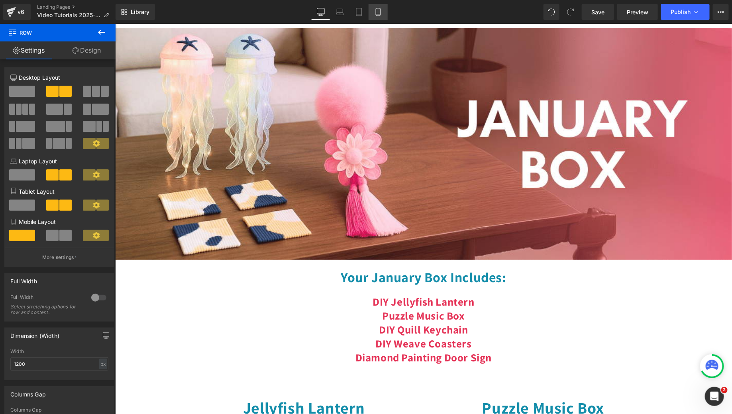
click at [373, 14] on link "Mobile" at bounding box center [377, 12] width 19 height 16
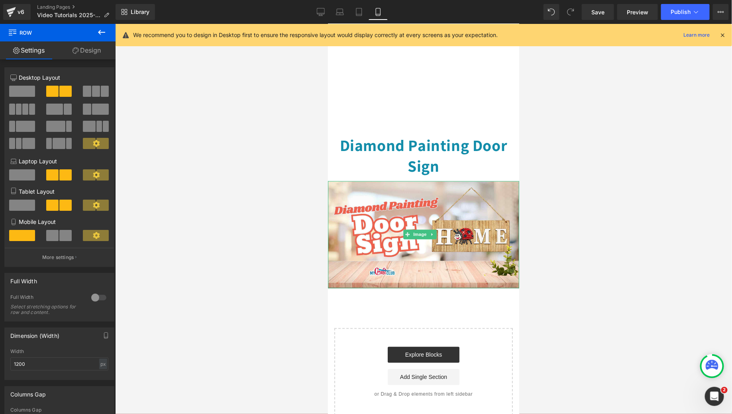
scroll to position [626, 0]
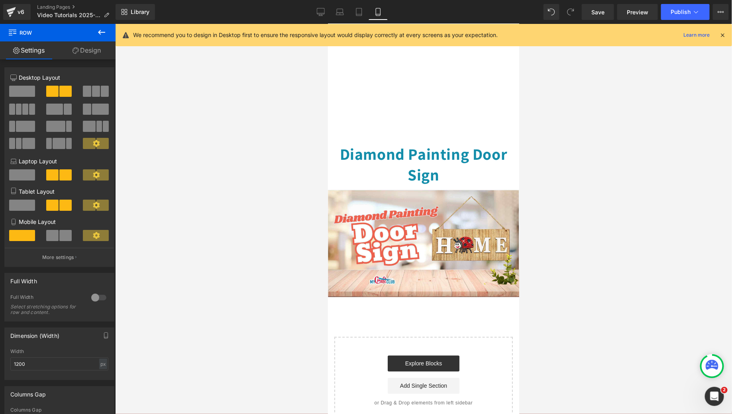
click at [439, 143] on h1 "Diamond Painting Door Sign" at bounding box center [422, 163] width 191 height 41
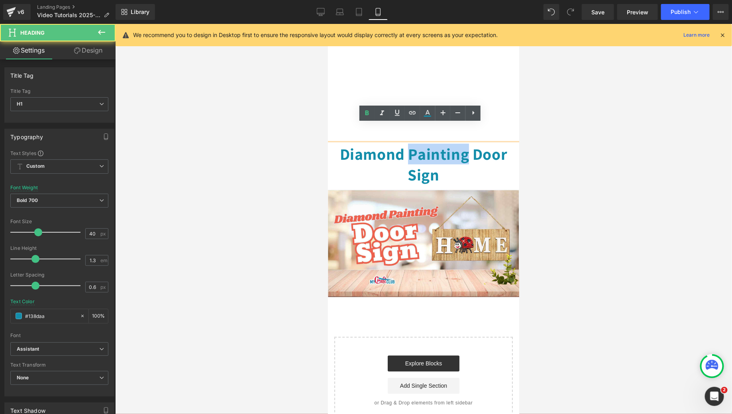
click at [439, 143] on h1 "Diamond Painting Door Sign" at bounding box center [422, 163] width 191 height 41
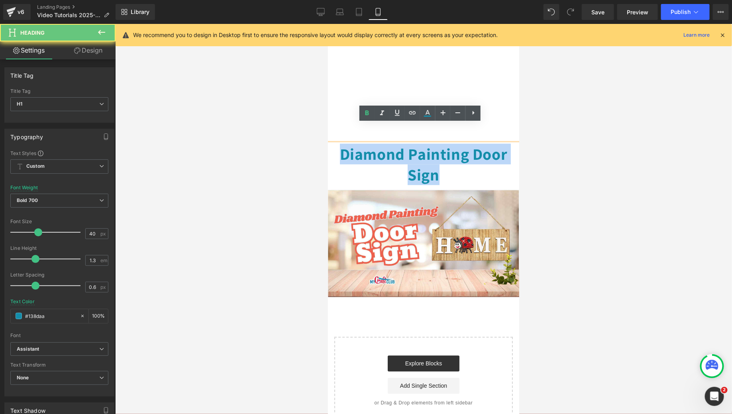
click at [439, 143] on h1 "Diamond Painting Door Sign" at bounding box center [422, 163] width 191 height 41
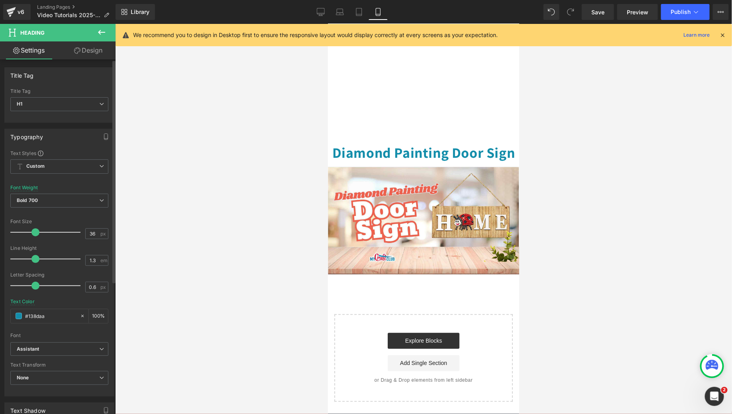
type input "35"
click at [34, 230] on span at bounding box center [35, 232] width 8 height 8
click at [678, 18] on button "Publish" at bounding box center [685, 12] width 49 height 16
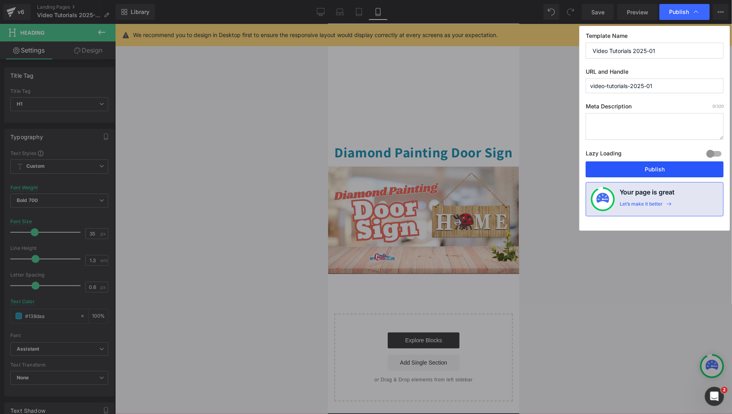
click at [642, 166] on button "Publish" at bounding box center [654, 169] width 138 height 16
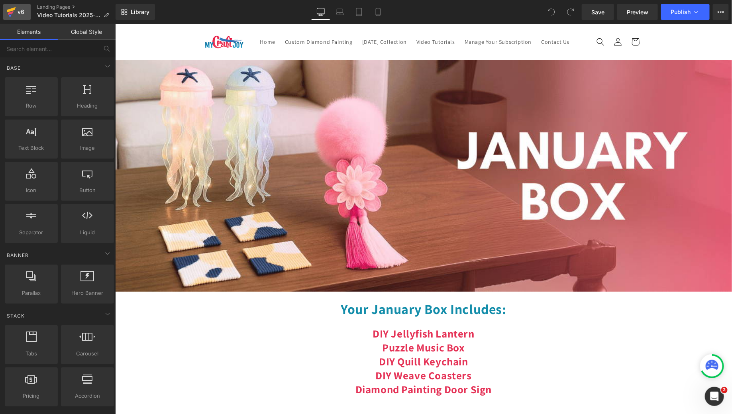
click at [16, 12] on div "v6" at bounding box center [21, 12] width 10 height 10
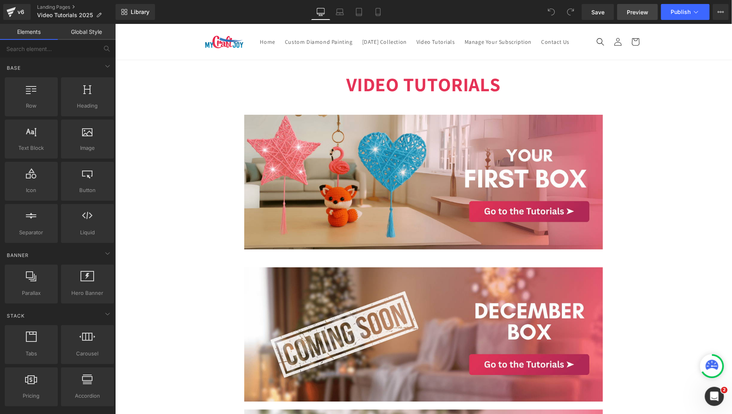
click at [627, 13] on span "Preview" at bounding box center [637, 12] width 22 height 8
